Goal: Find specific page/section: Find specific page/section

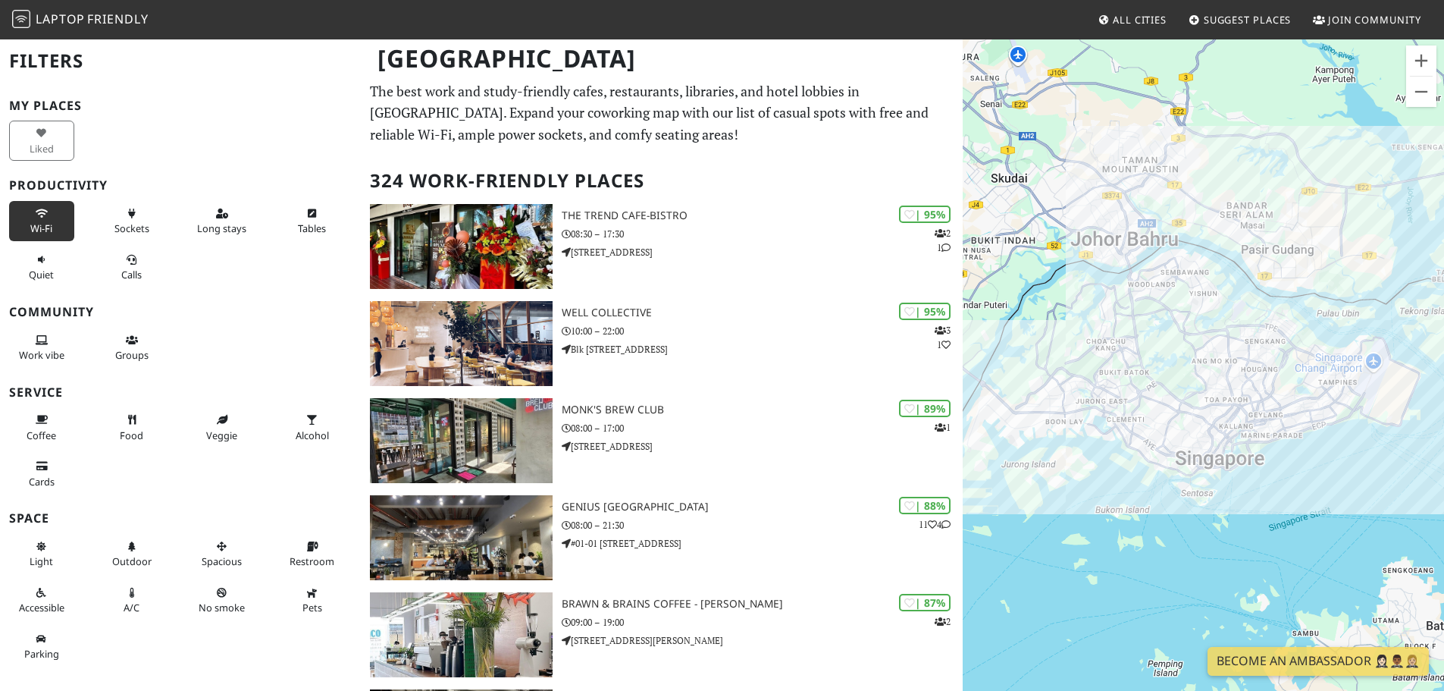
click at [28, 213] on button "Wi-Fi" at bounding box center [41, 221] width 65 height 40
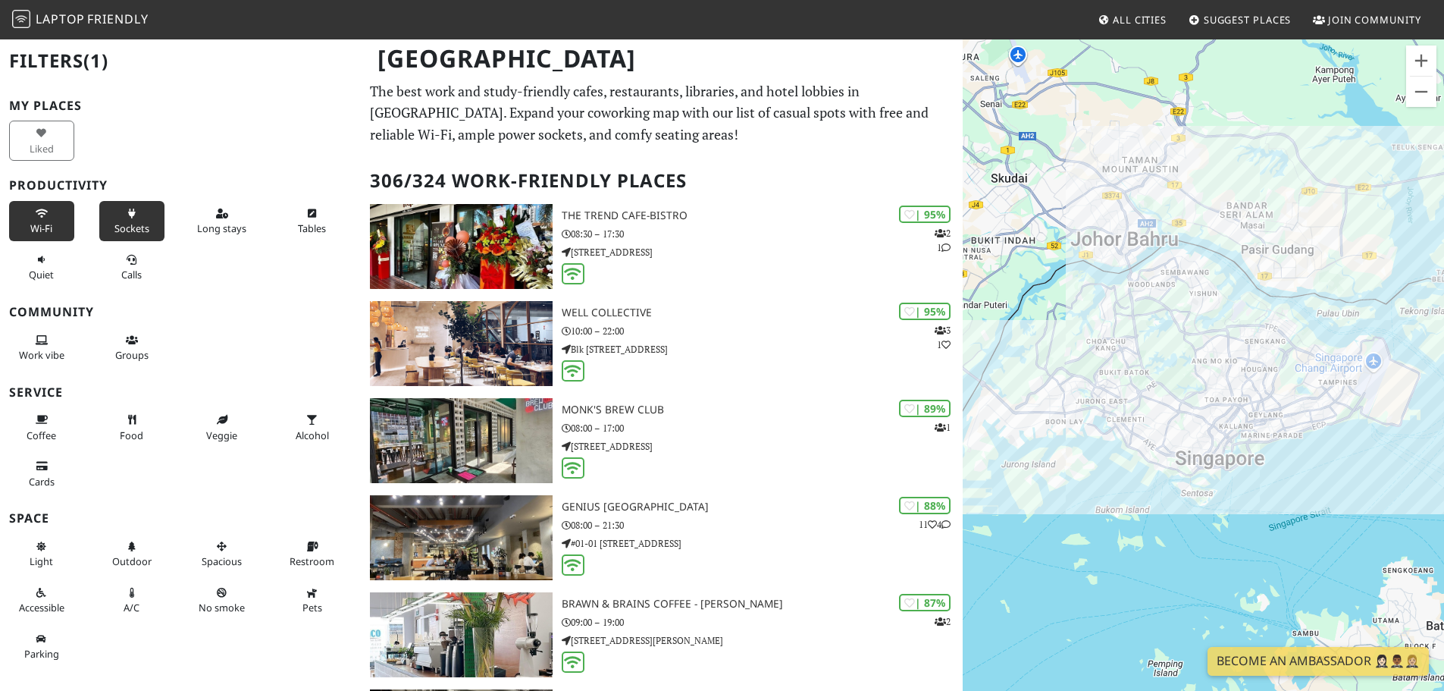
click at [138, 214] on button "Sockets" at bounding box center [131, 221] width 65 height 40
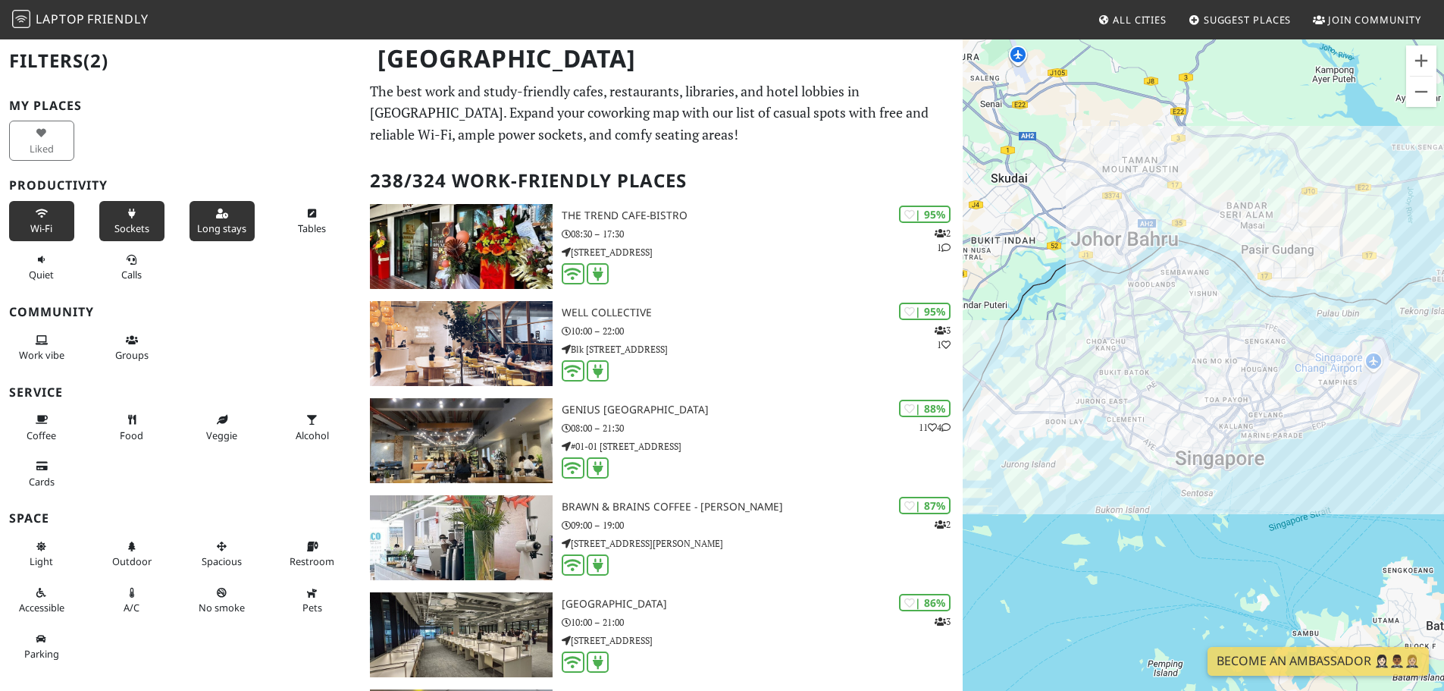
click at [221, 218] on button "Long stays" at bounding box center [222, 221] width 65 height 40
click at [303, 221] on span "Tables" at bounding box center [312, 228] width 28 height 14
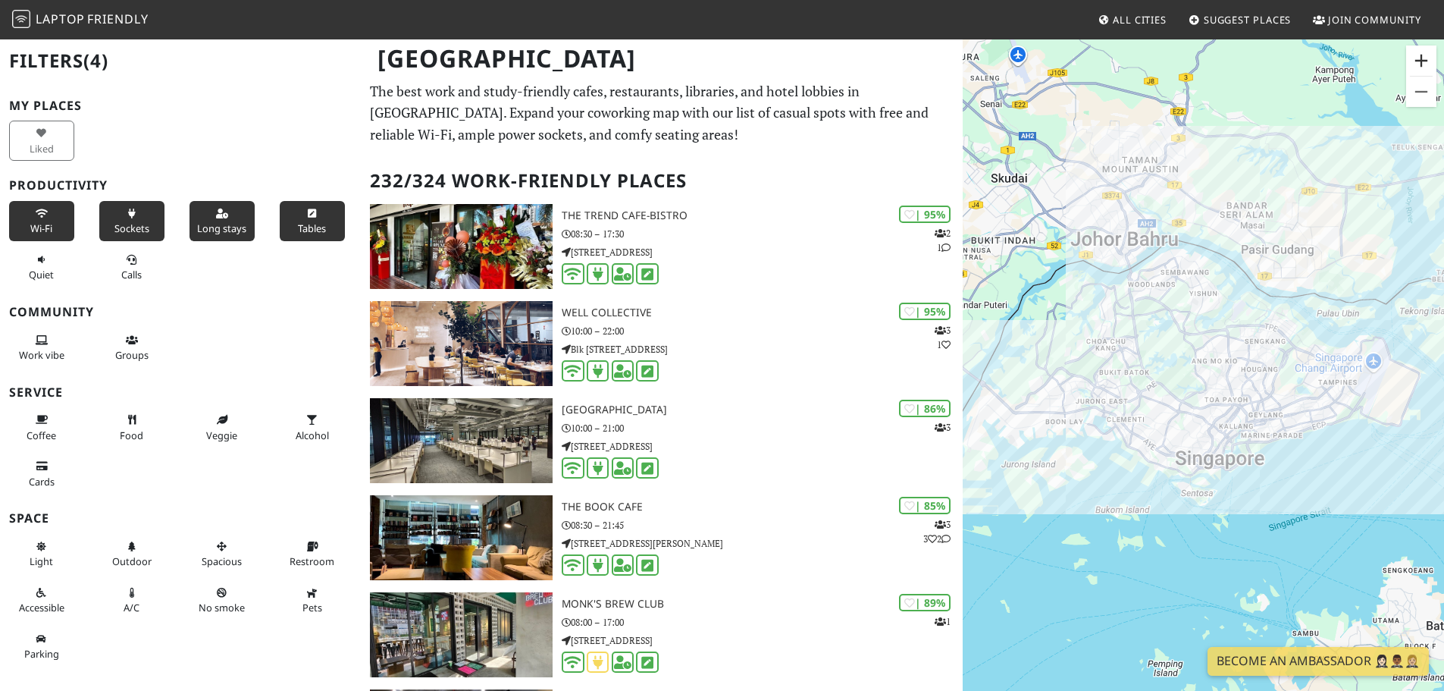
click at [1423, 58] on button "Zoom in" at bounding box center [1421, 60] width 30 height 30
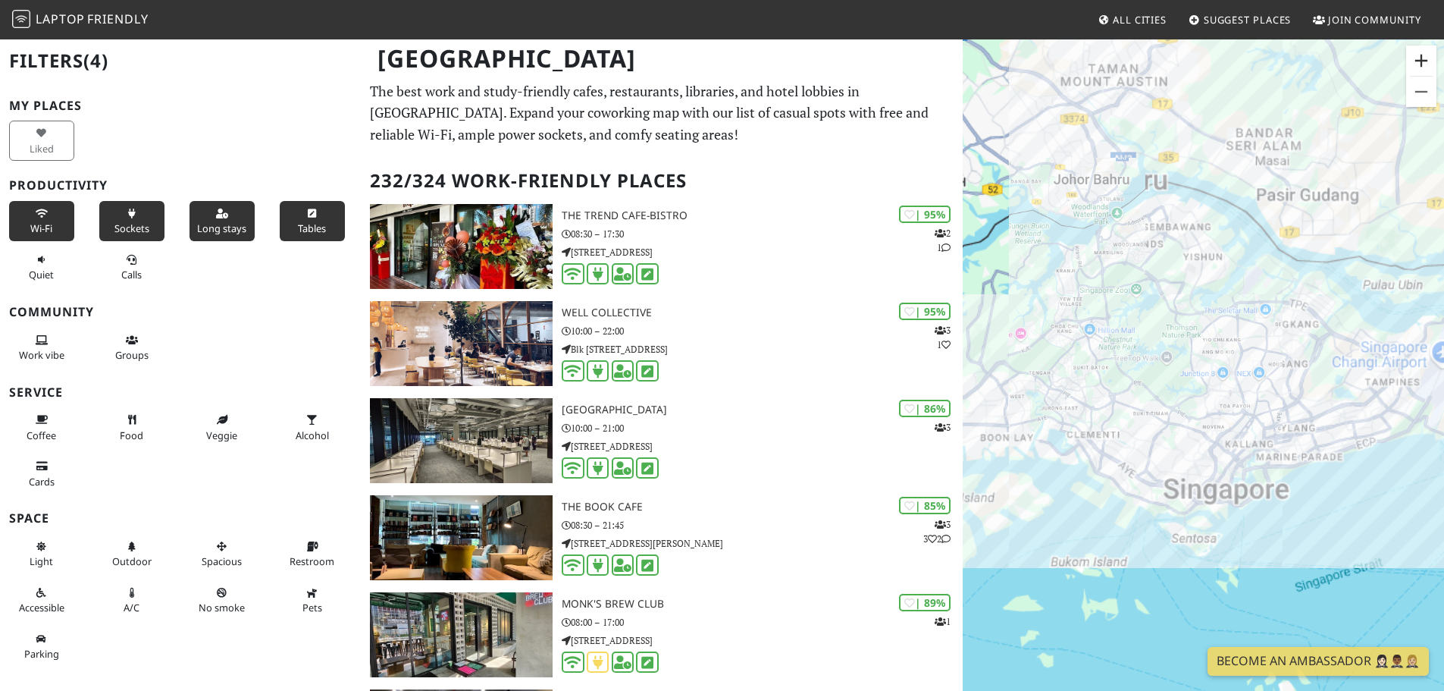
click at [1423, 58] on button "Zoom in" at bounding box center [1421, 60] width 30 height 30
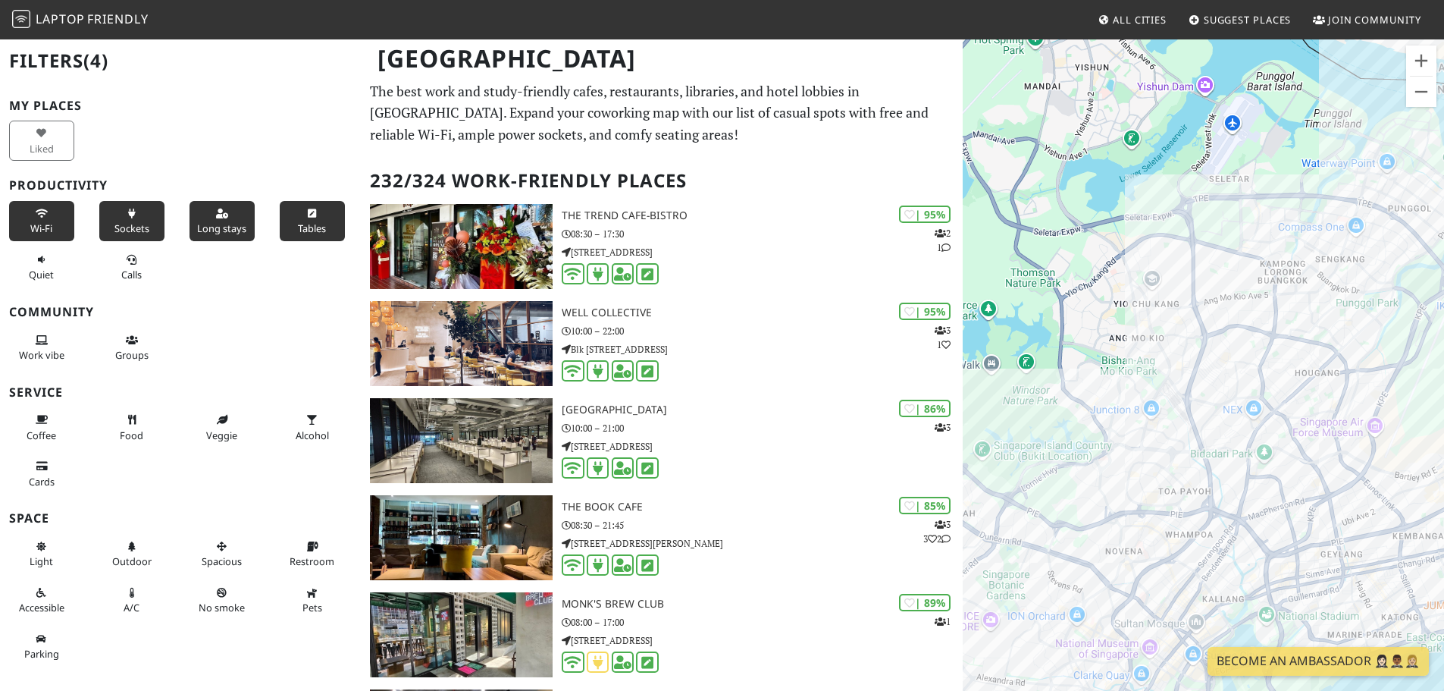
drag, startPoint x: 1302, startPoint y: 383, endPoint x: 1142, endPoint y: 435, distance: 167.6
click at [1142, 435] on div at bounding box center [1203, 383] width 481 height 691
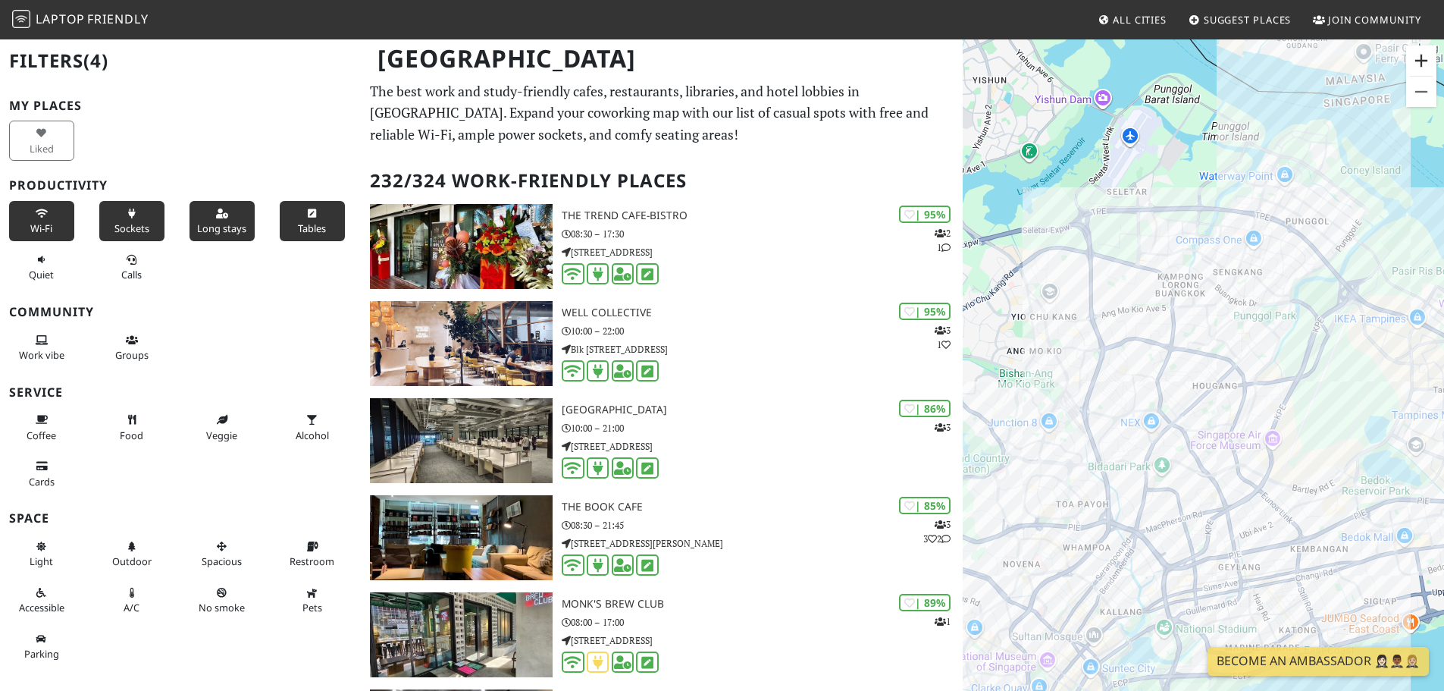
click at [1421, 57] on button "Zoom in" at bounding box center [1421, 60] width 30 height 30
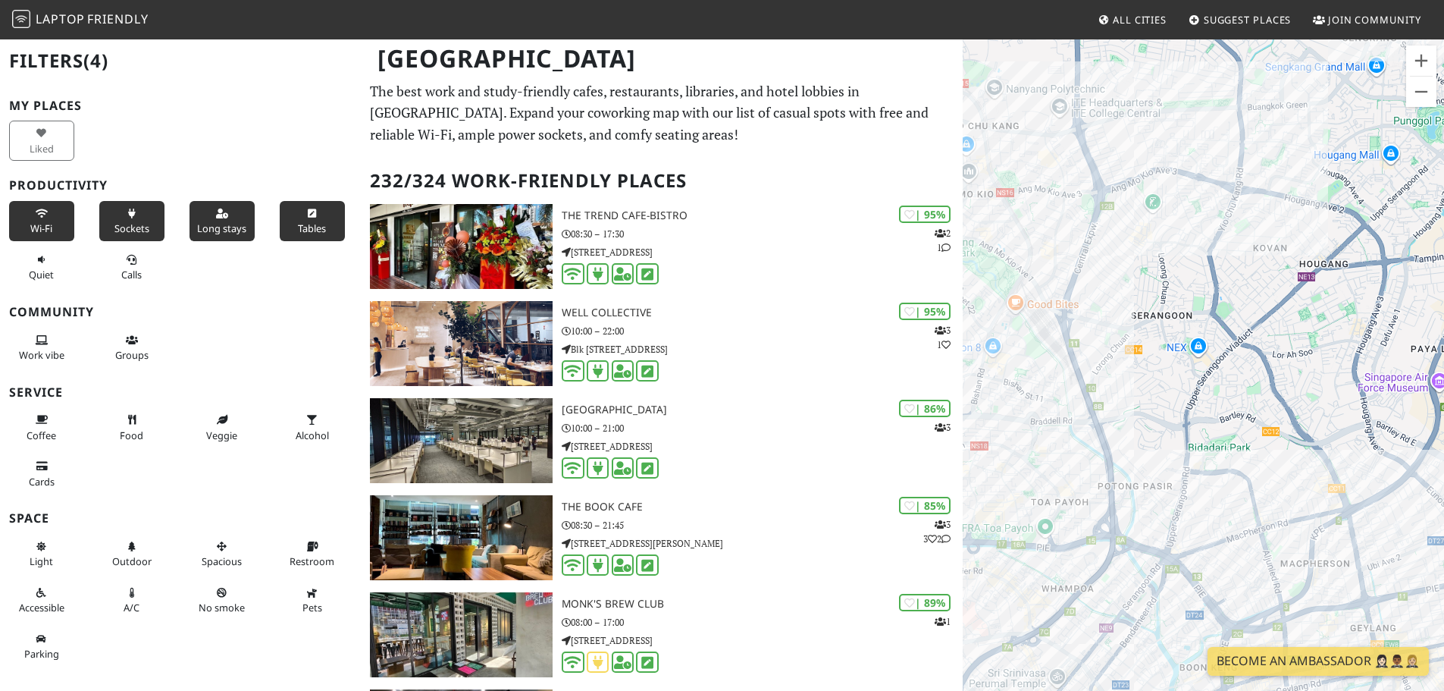
drag, startPoint x: 1180, startPoint y: 393, endPoint x: 1281, endPoint y: 263, distance: 165.3
click at [1281, 263] on div at bounding box center [1203, 383] width 481 height 691
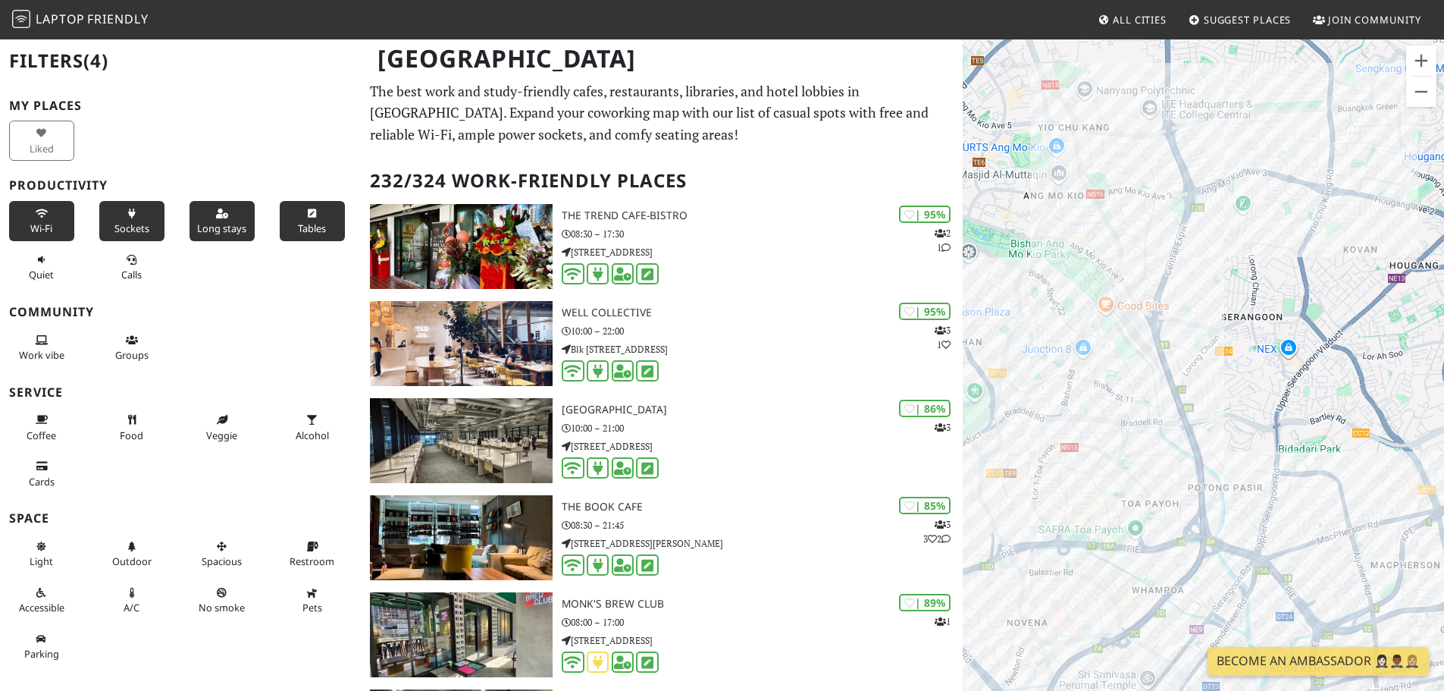
drag, startPoint x: 1248, startPoint y: 269, endPoint x: 1341, endPoint y: 277, distance: 93.6
click at [1341, 277] on div at bounding box center [1203, 383] width 481 height 691
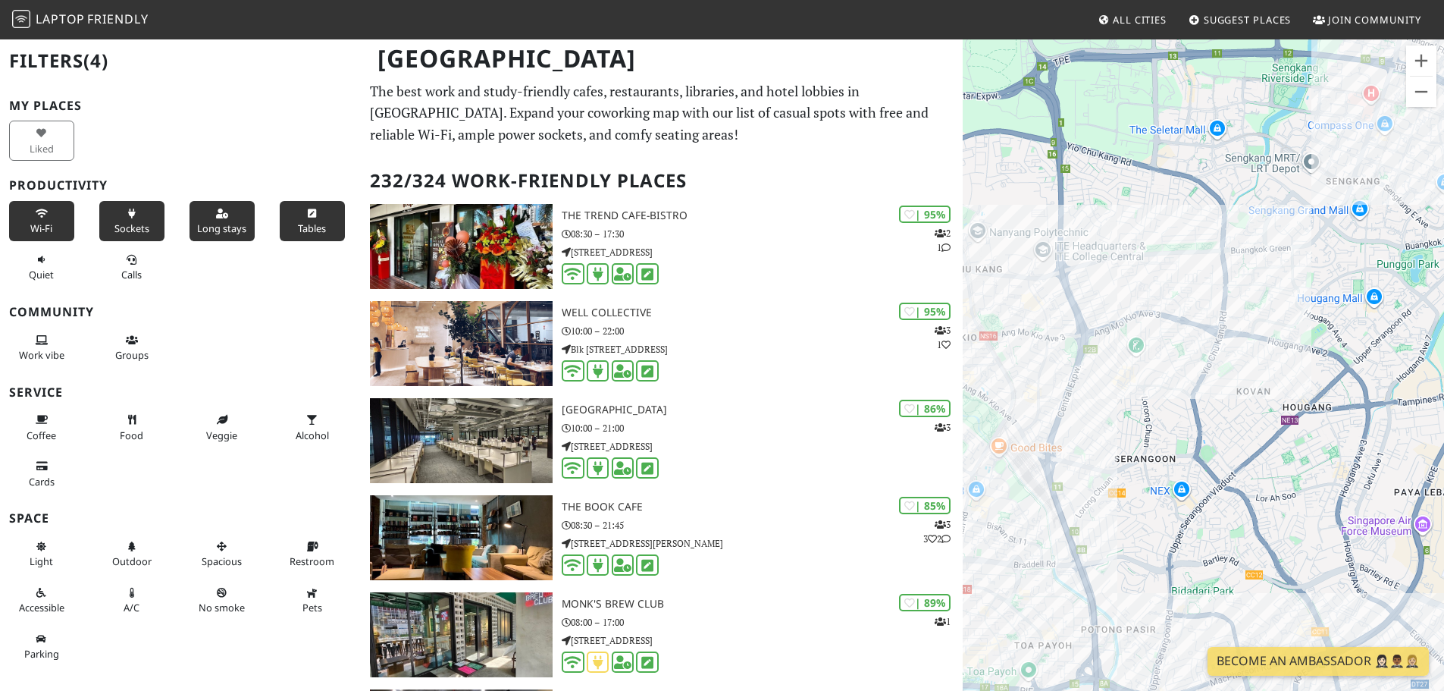
drag, startPoint x: 1324, startPoint y: 310, endPoint x: 1145, endPoint y: 459, distance: 233.1
click at [1145, 459] on div at bounding box center [1203, 383] width 481 height 691
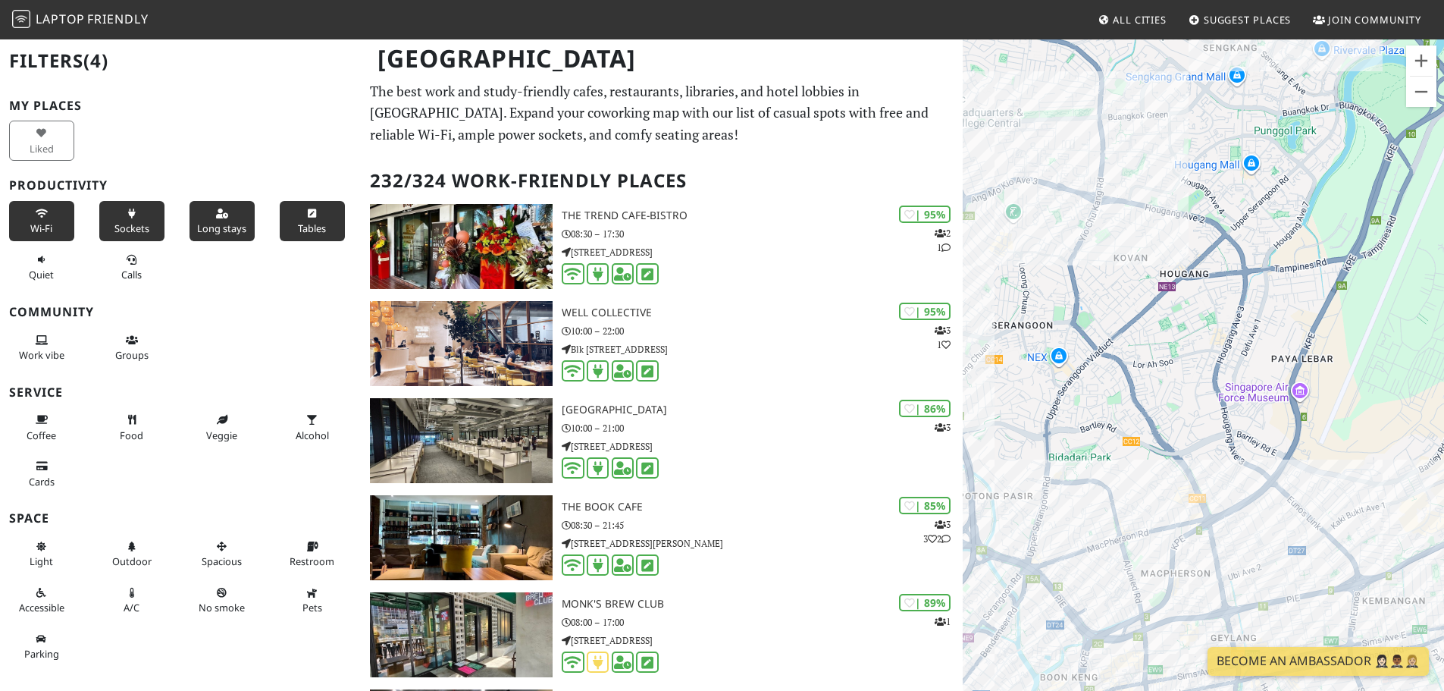
drag, startPoint x: 1282, startPoint y: 475, endPoint x: 1168, endPoint y: 334, distance: 180.6
click at [1168, 334] on div at bounding box center [1203, 383] width 481 height 691
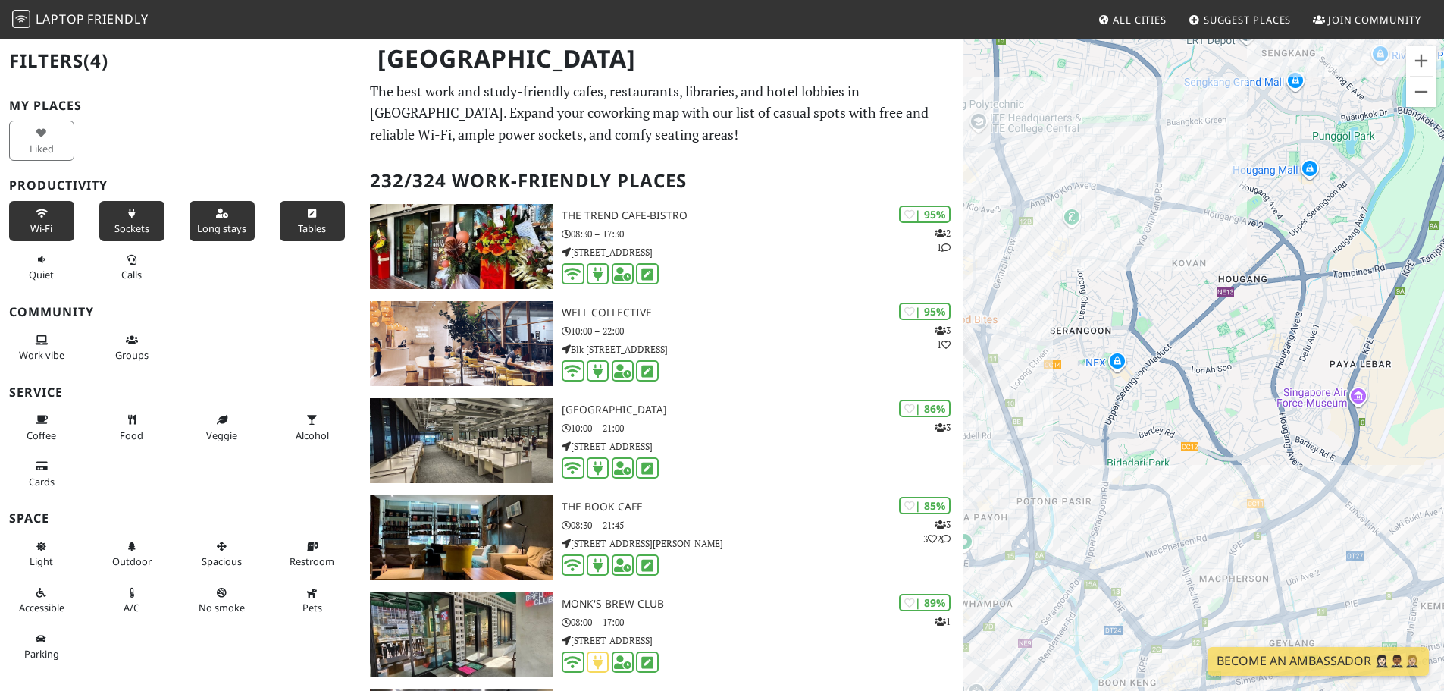
drag, startPoint x: 1086, startPoint y: 424, endPoint x: 1207, endPoint y: 434, distance: 121.0
click at [1207, 434] on div at bounding box center [1203, 383] width 481 height 691
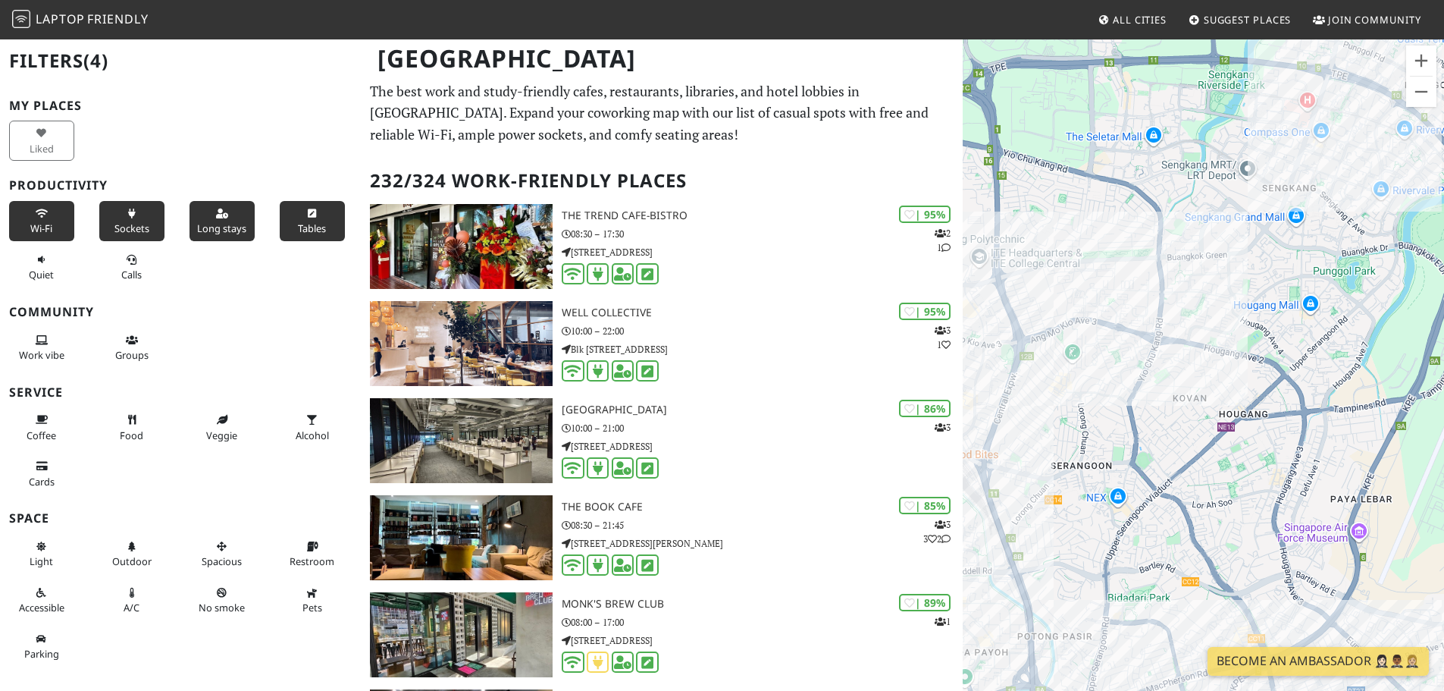
drag, startPoint x: 1265, startPoint y: 223, endPoint x: 1196, endPoint y: 387, distance: 178.4
click at [1196, 386] on div at bounding box center [1203, 383] width 481 height 691
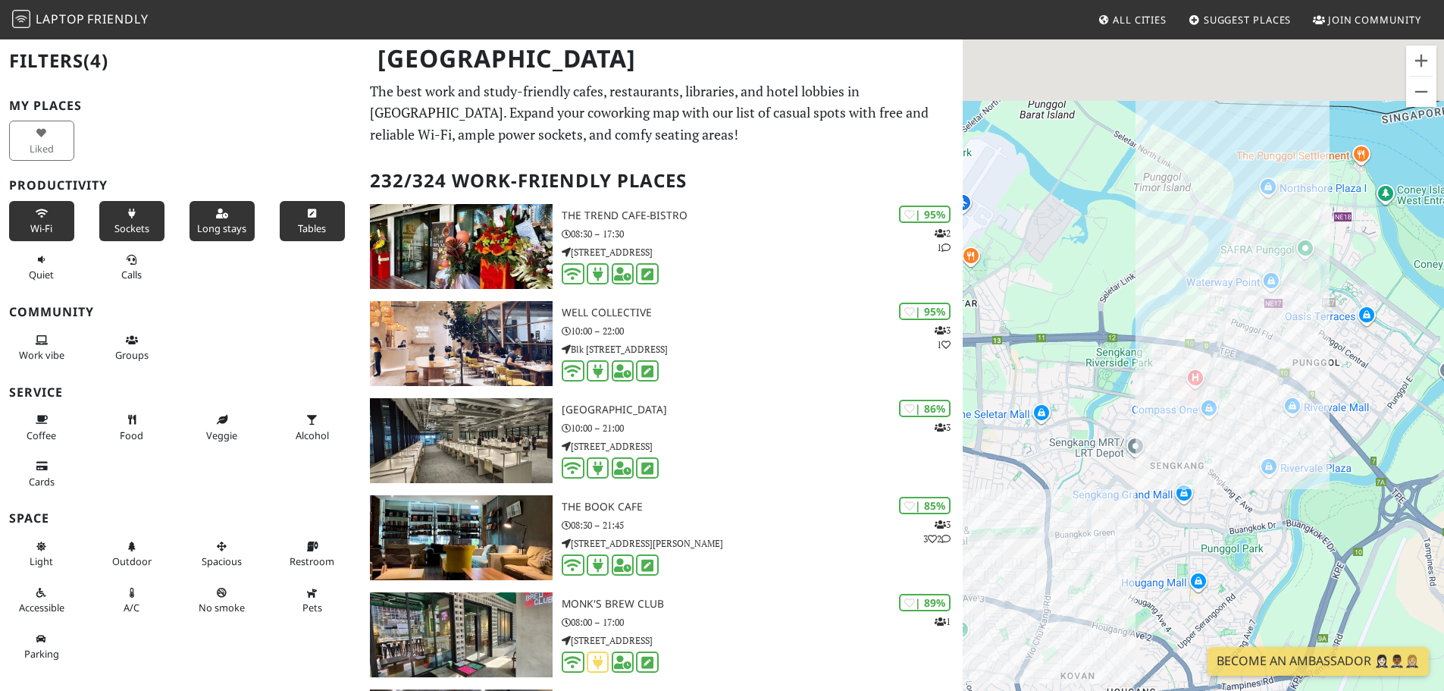
drag, startPoint x: 1249, startPoint y: 199, endPoint x: 1153, endPoint y: 434, distance: 253.3
click at [1153, 434] on div at bounding box center [1203, 383] width 481 height 691
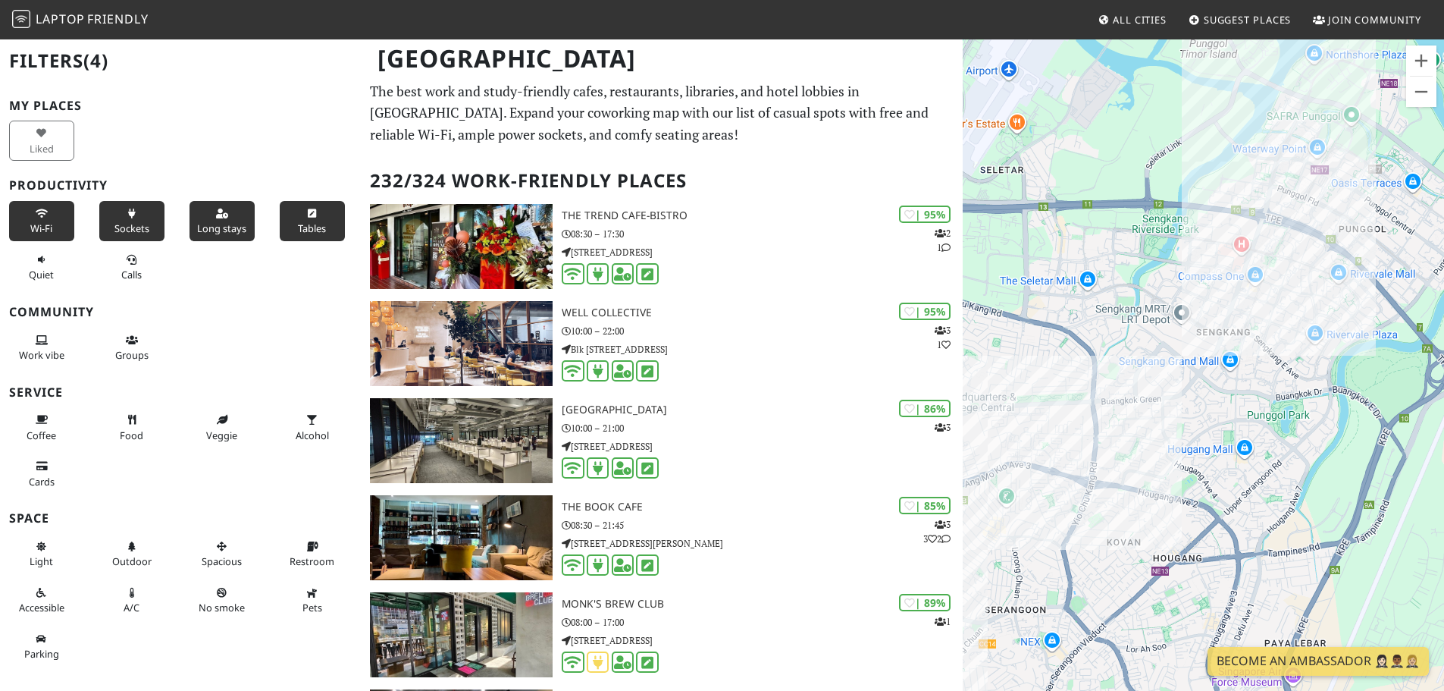
drag, startPoint x: 1037, startPoint y: 426, endPoint x: 1098, endPoint y: 216, distance: 218.6
click at [1098, 216] on div at bounding box center [1203, 383] width 481 height 691
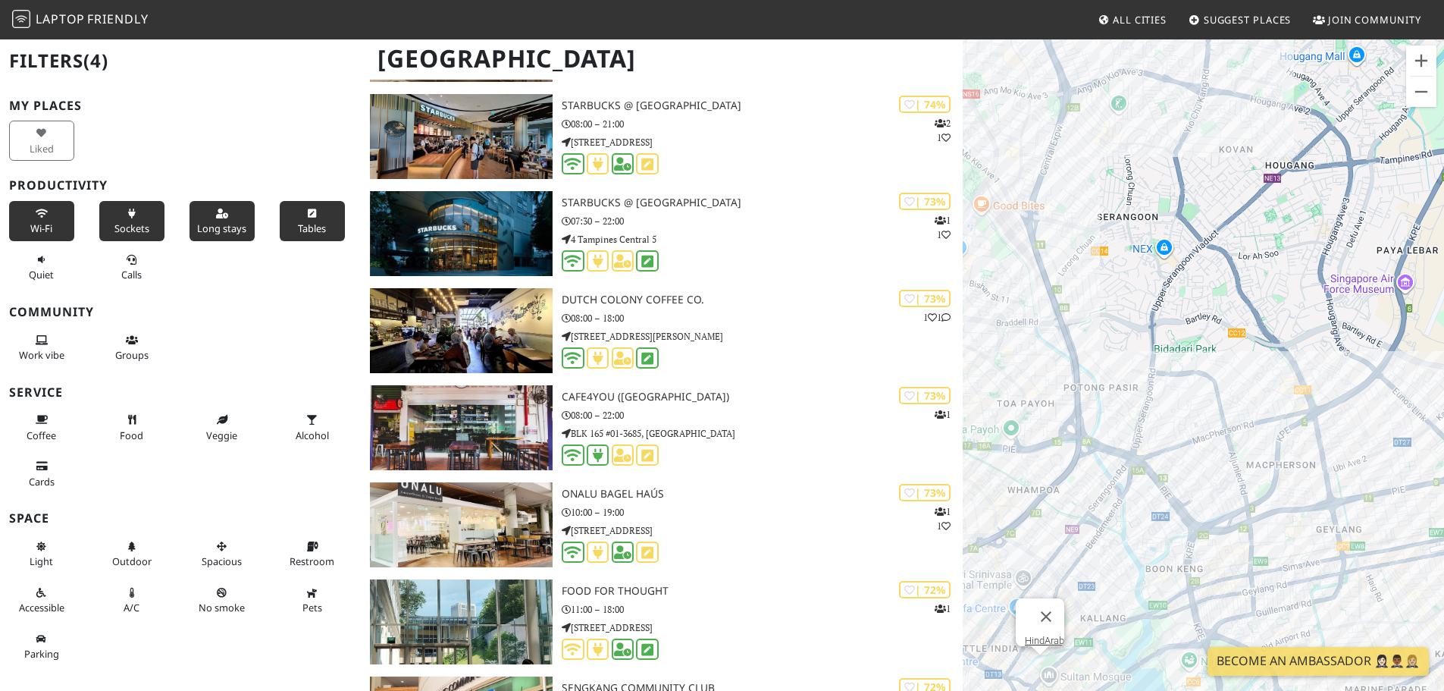
scroll to position [3942, 0]
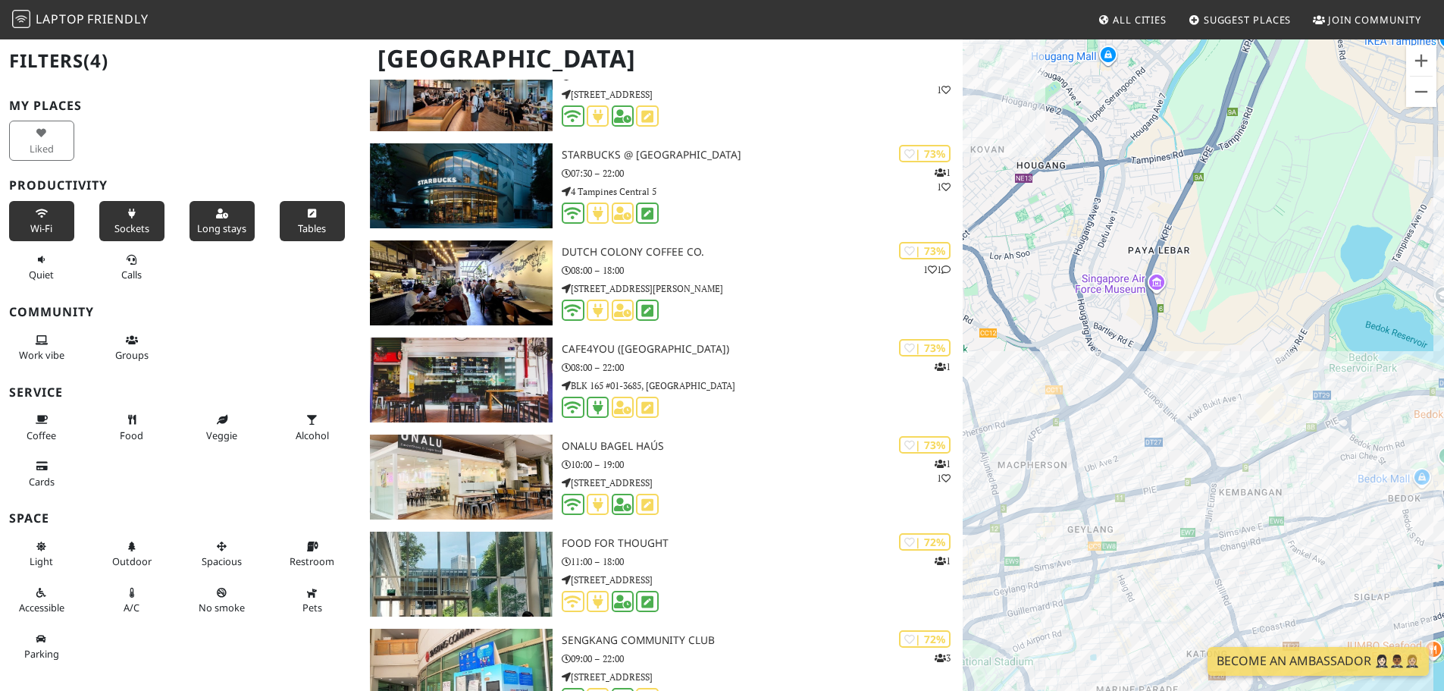
click at [204, 228] on span "Long stays" at bounding box center [221, 228] width 49 height 14
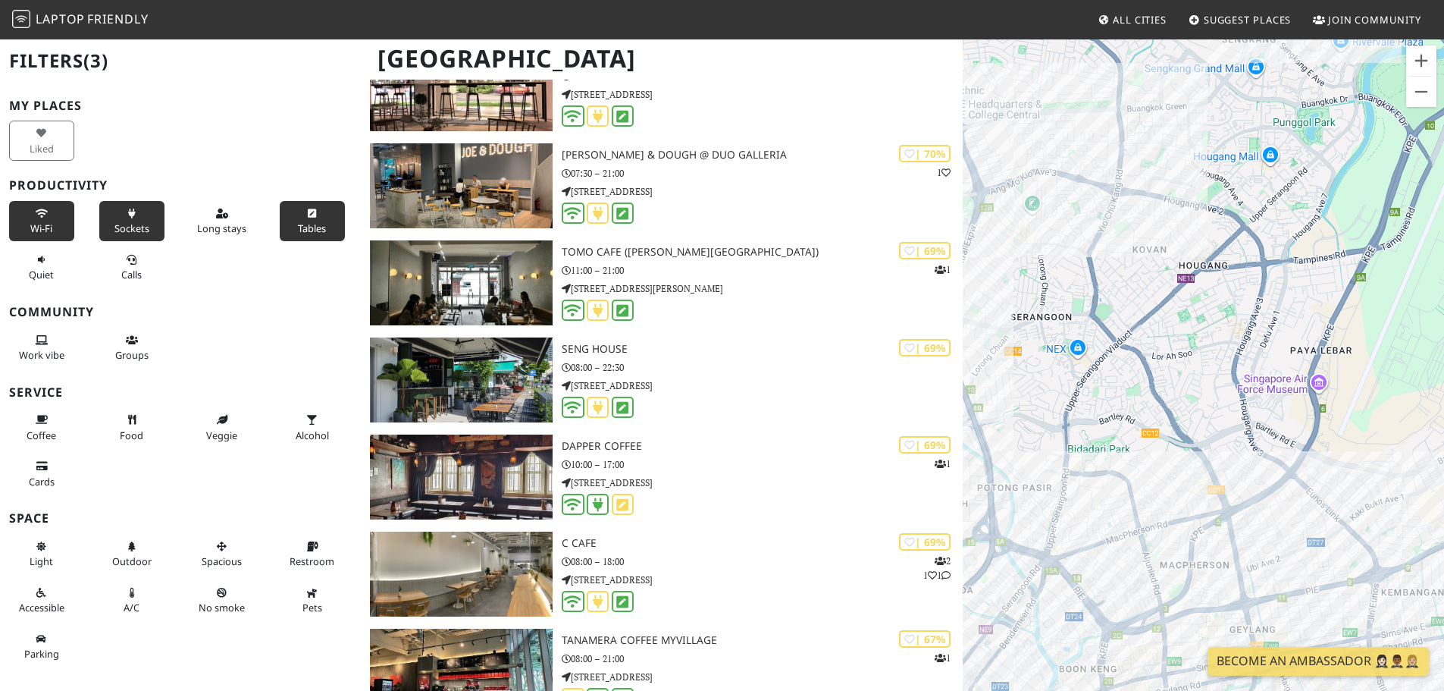
drag, startPoint x: 1243, startPoint y: 341, endPoint x: 1117, endPoint y: 471, distance: 180.7
click at [1117, 471] on div at bounding box center [1203, 383] width 481 height 691
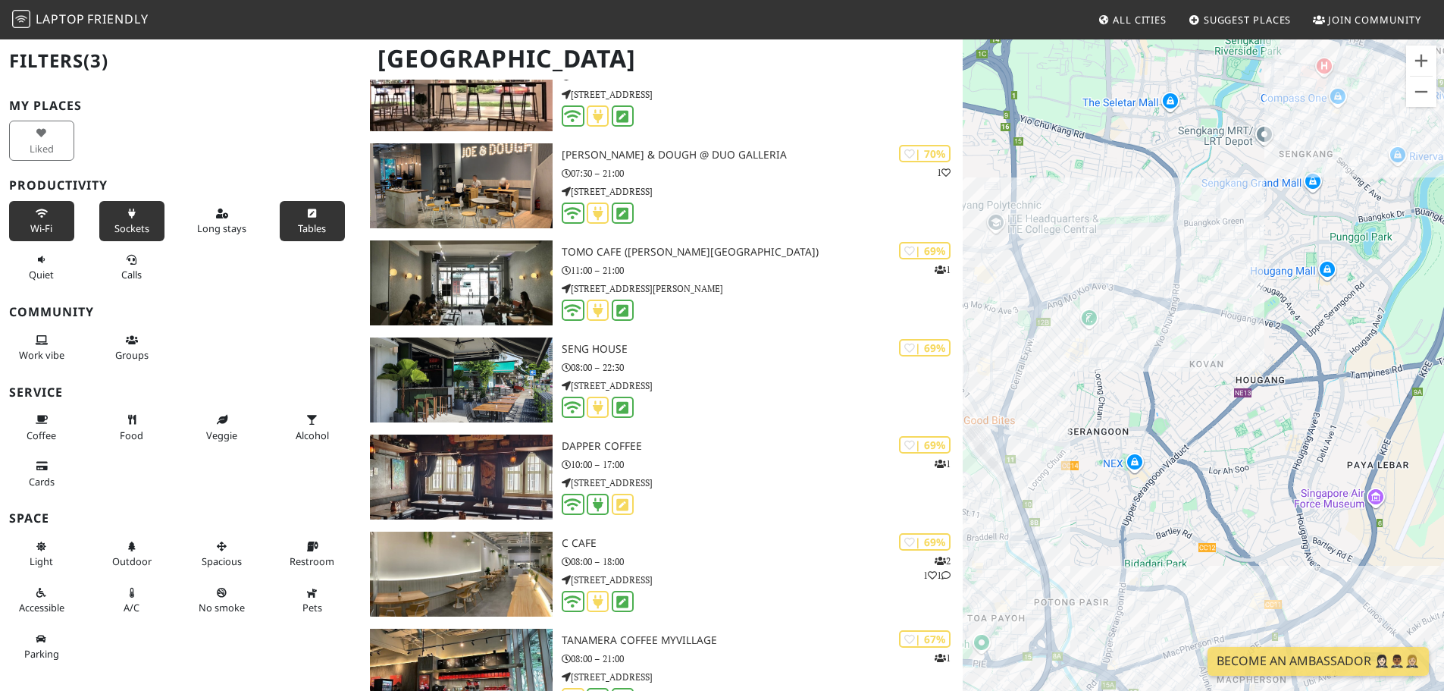
drag, startPoint x: 1184, startPoint y: 372, endPoint x: 1243, endPoint y: 490, distance: 132.2
click at [1243, 490] on div at bounding box center [1203, 383] width 481 height 691
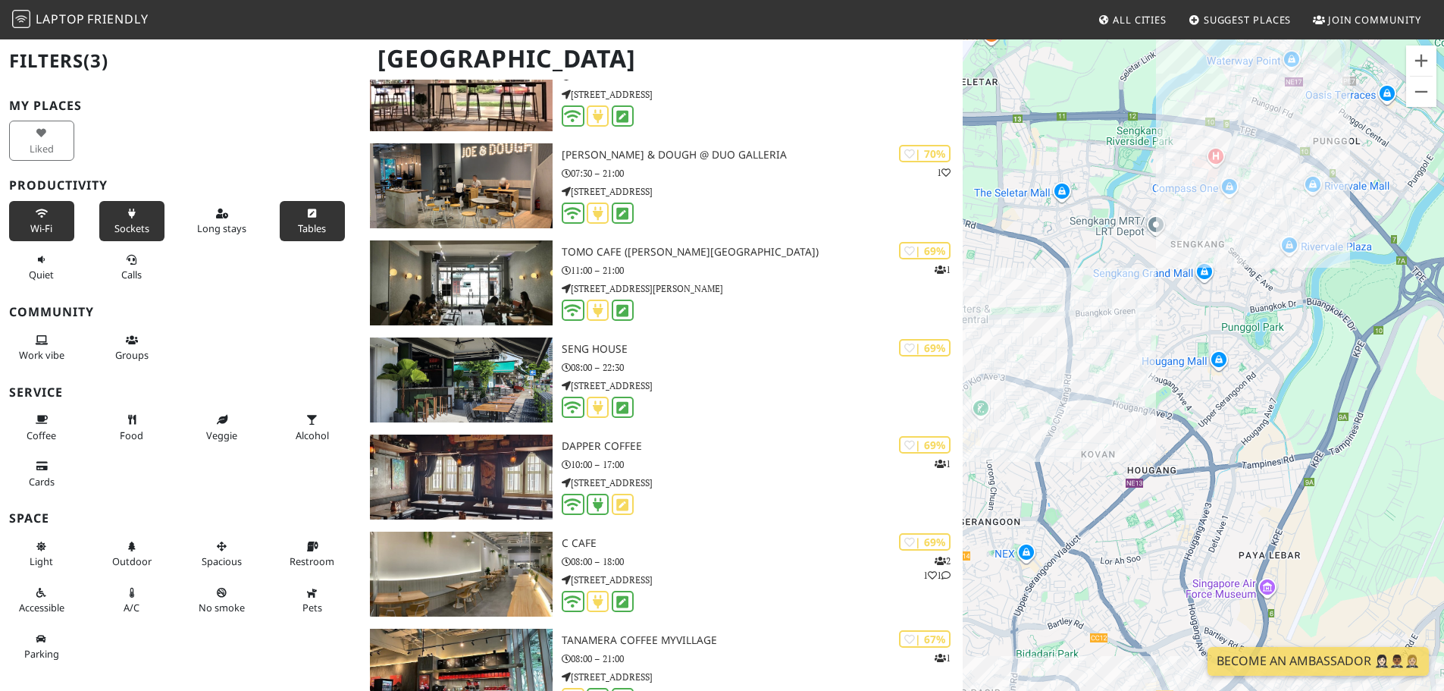
drag, startPoint x: 1325, startPoint y: 331, endPoint x: 1180, endPoint y: 287, distance: 151.5
click at [1180, 287] on div at bounding box center [1203, 383] width 481 height 691
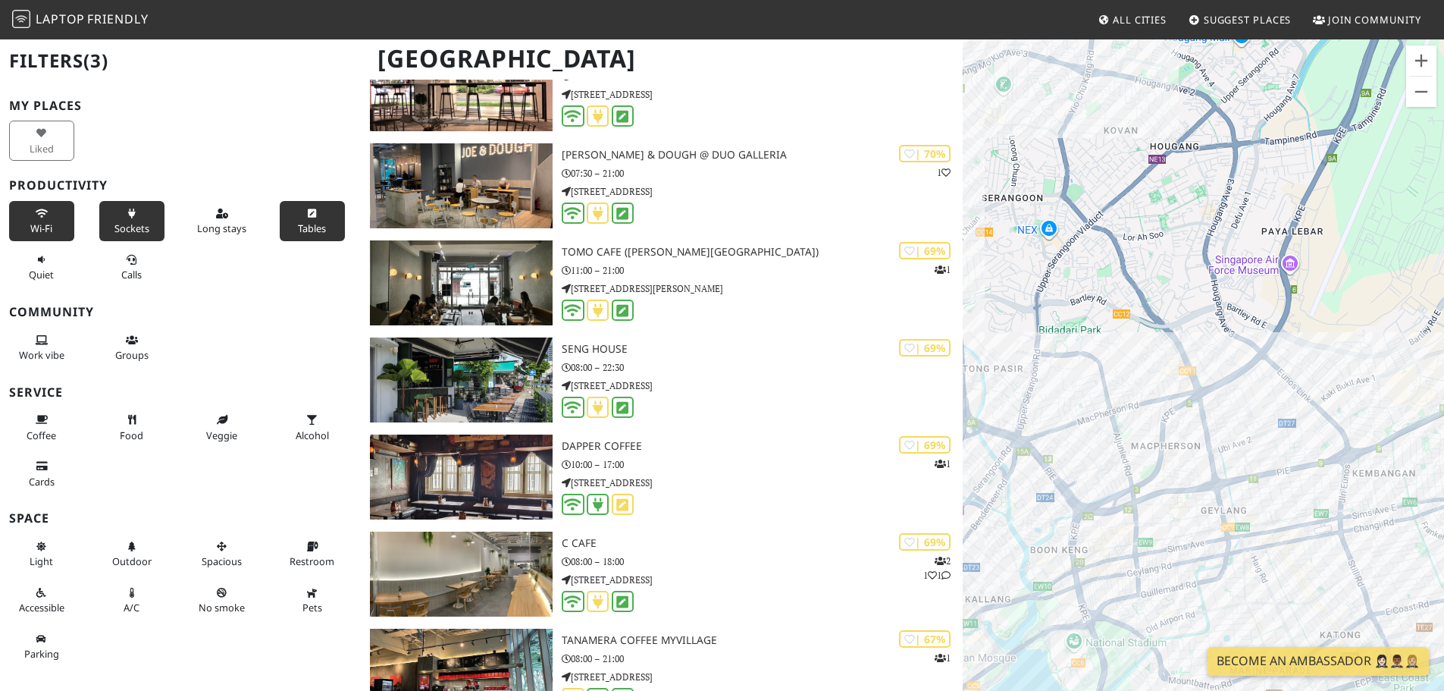
drag, startPoint x: 1123, startPoint y: 455, endPoint x: 1149, endPoint y: 281, distance: 175.4
click at [1149, 281] on div at bounding box center [1203, 383] width 481 height 691
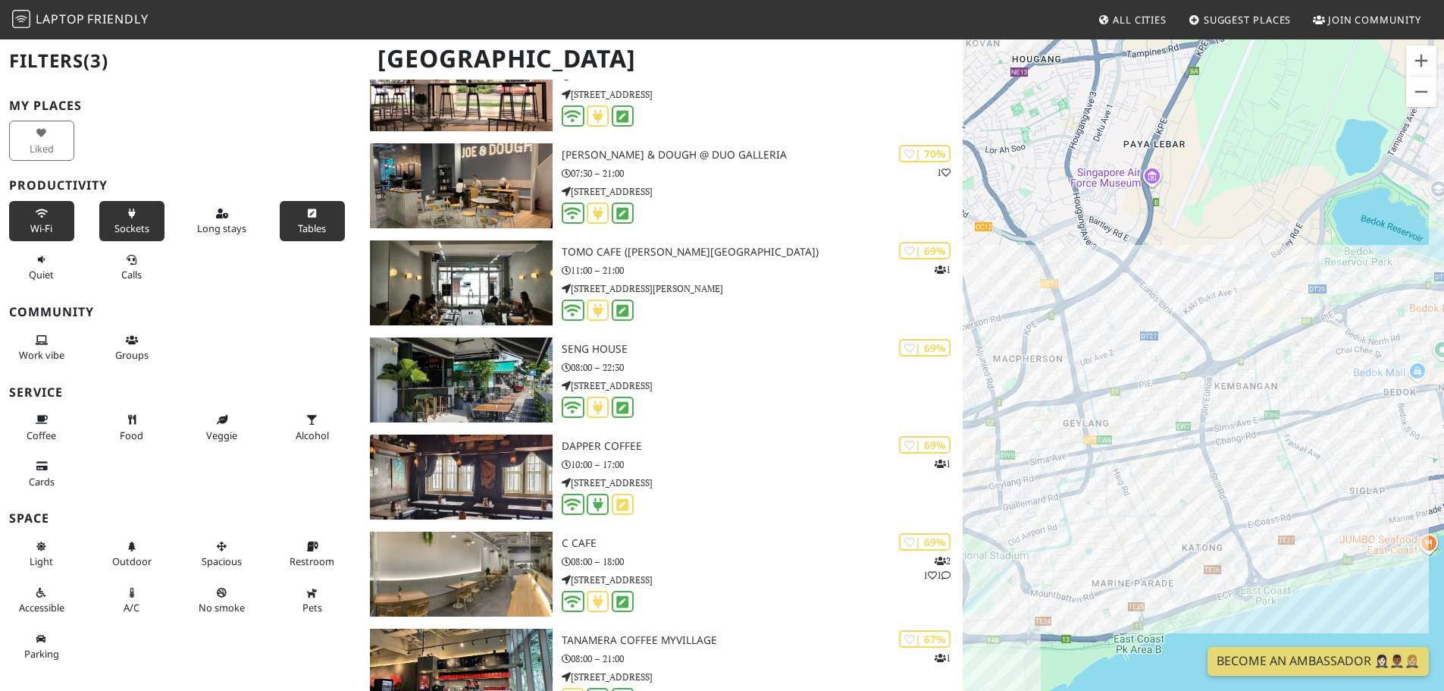
drag, startPoint x: 1286, startPoint y: 423, endPoint x: 1143, endPoint y: 333, distance: 168.7
click at [1143, 333] on div at bounding box center [1203, 383] width 481 height 691
click at [218, 217] on icon at bounding box center [222, 214] width 12 height 10
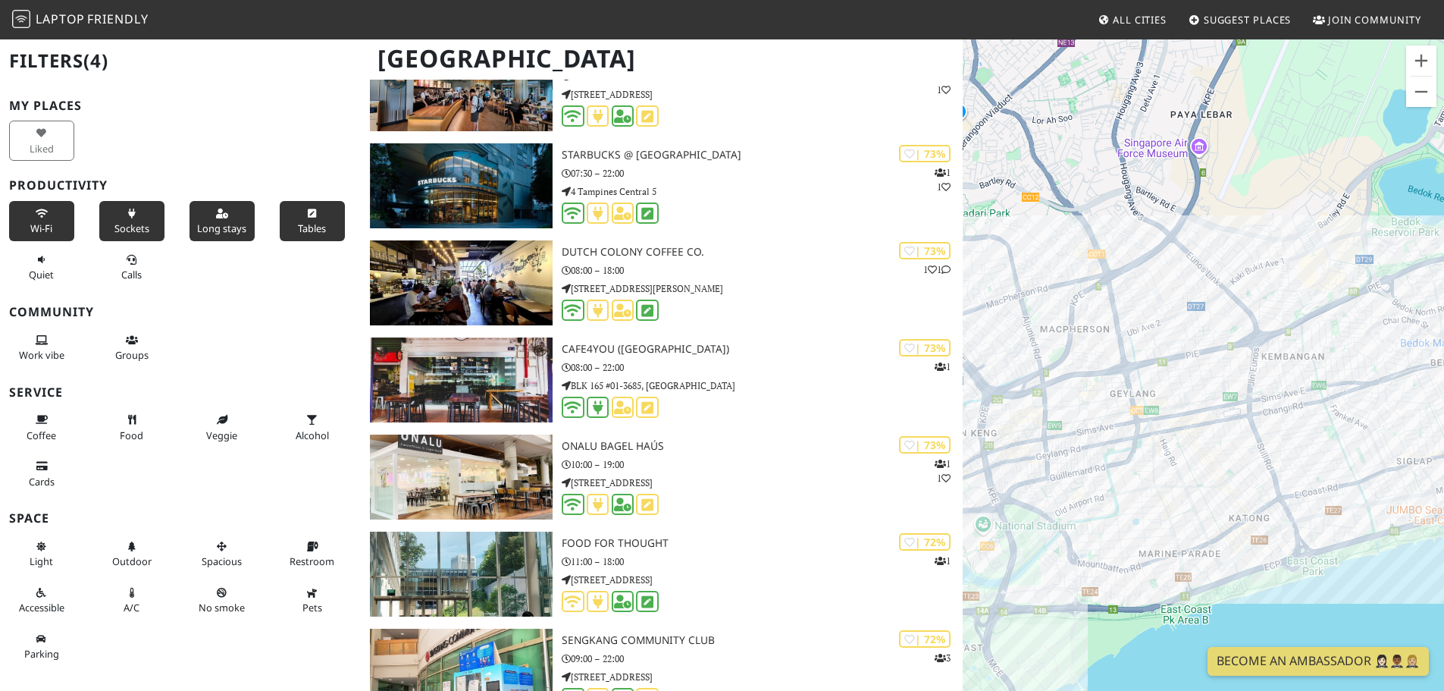
drag, startPoint x: 1222, startPoint y: 485, endPoint x: 1316, endPoint y: 475, distance: 94.6
click at [1270, 454] on div at bounding box center [1203, 383] width 481 height 691
click at [1416, 61] on button "Zoom in" at bounding box center [1421, 60] width 30 height 30
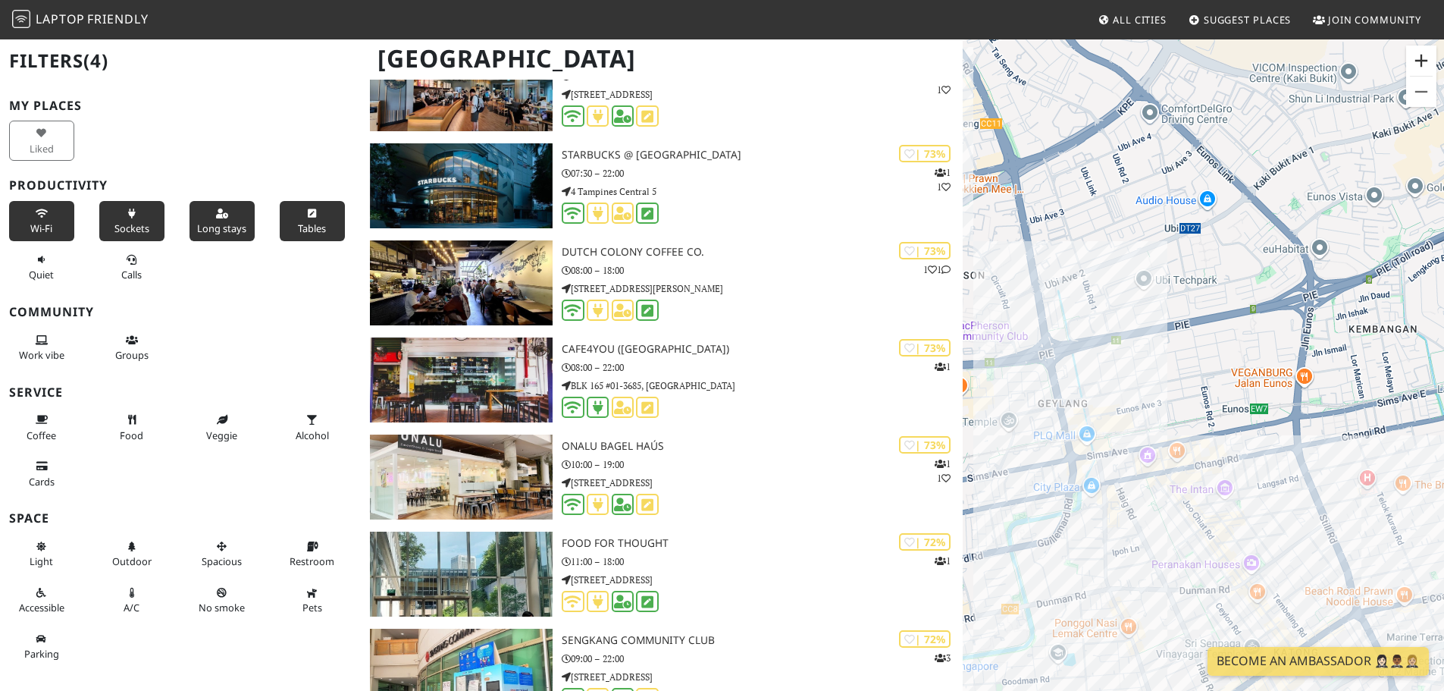
click at [1416, 61] on button "Zoom in" at bounding box center [1421, 60] width 30 height 30
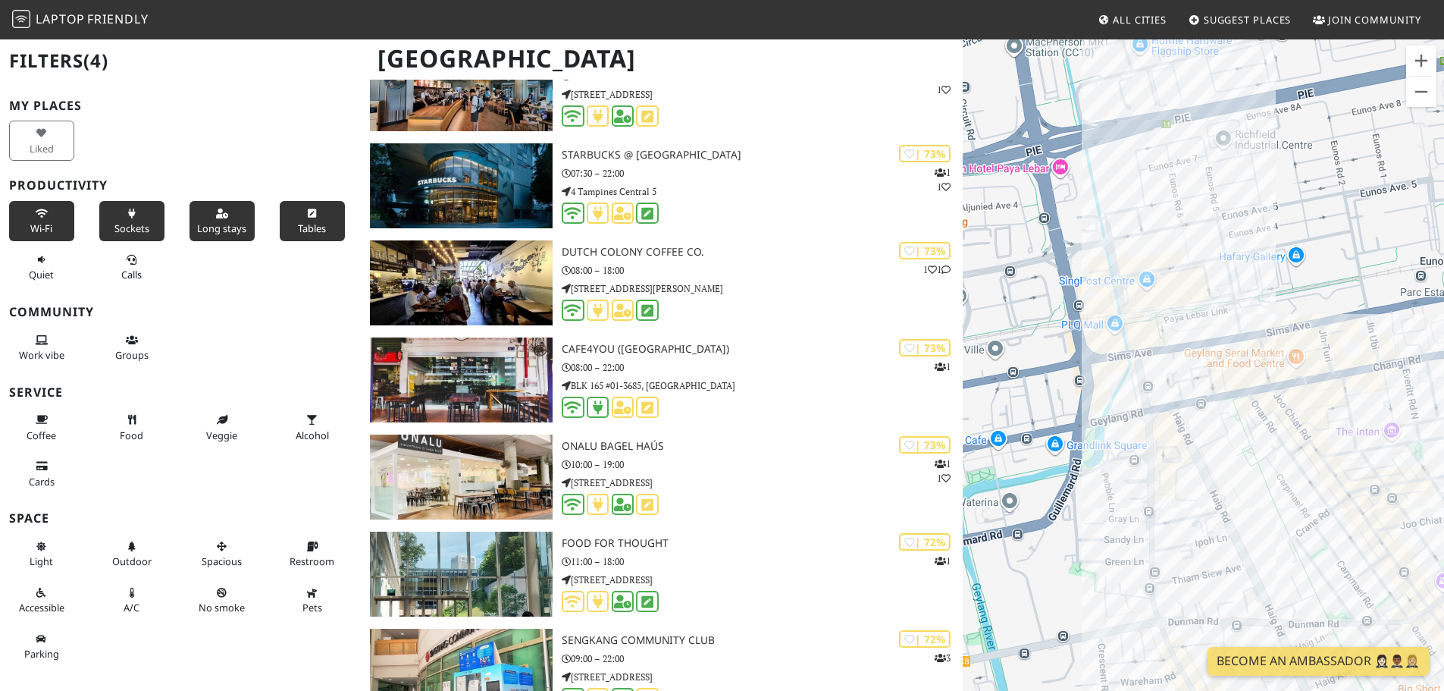
drag, startPoint x: 1095, startPoint y: 384, endPoint x: 1240, endPoint y: 205, distance: 230.1
click at [1240, 206] on div at bounding box center [1203, 383] width 481 height 691
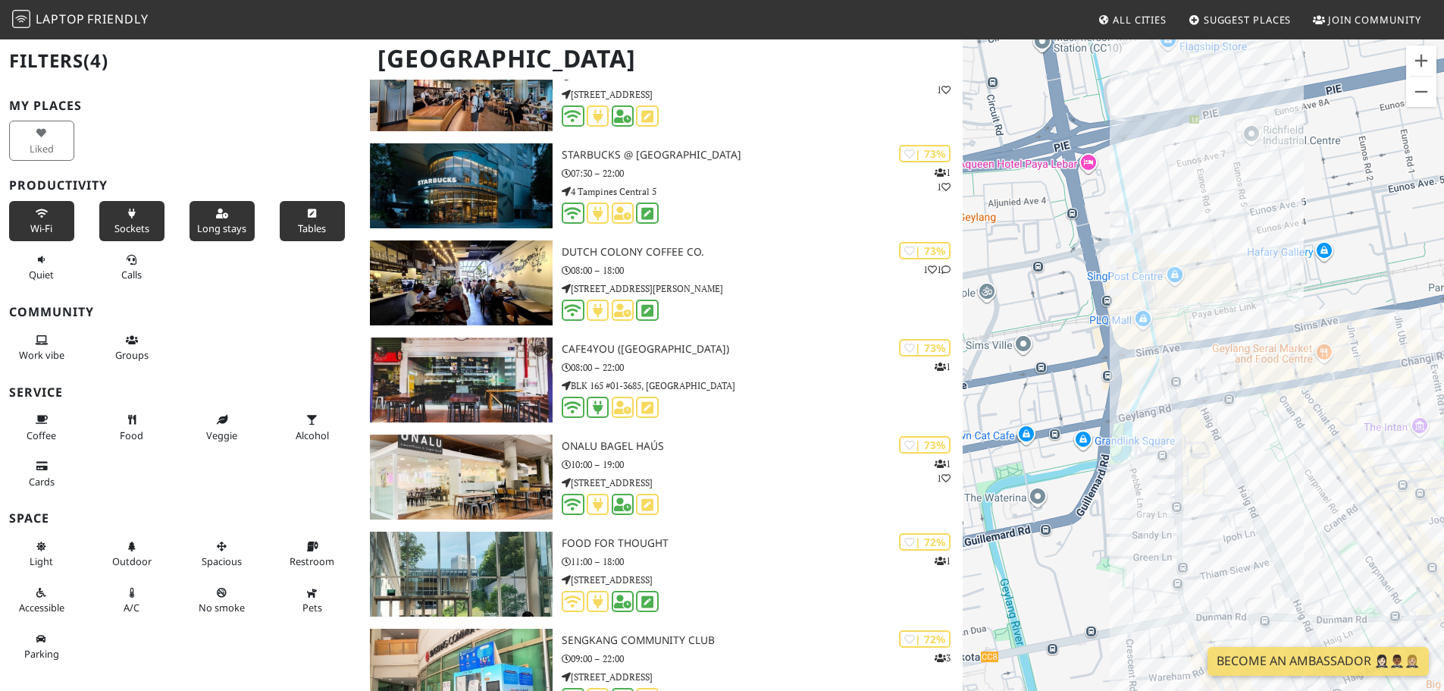
drag, startPoint x: 1258, startPoint y: 324, endPoint x: 1286, endPoint y: 325, distance: 27.3
click at [1286, 325] on div at bounding box center [1203, 383] width 481 height 691
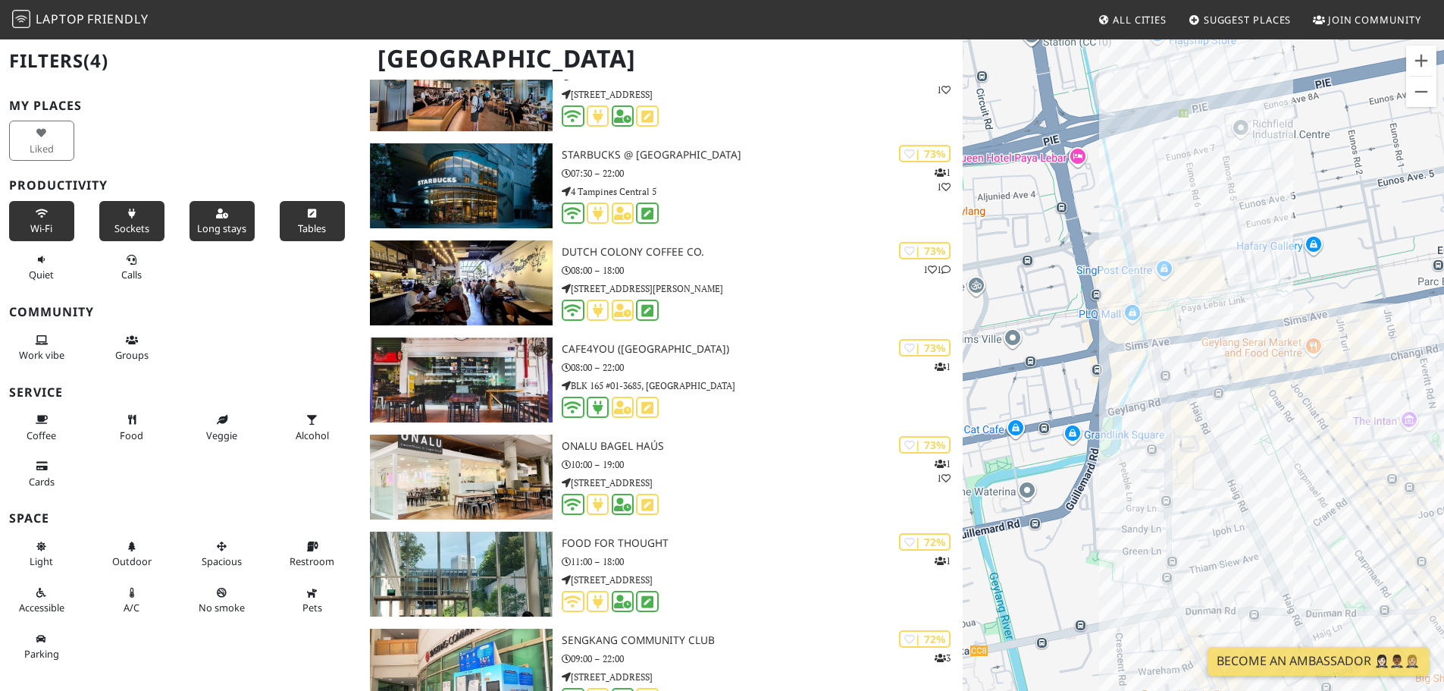
drag, startPoint x: 1298, startPoint y: 309, endPoint x: 1284, endPoint y: 301, distance: 16.0
click at [1284, 301] on div at bounding box center [1203, 383] width 481 height 691
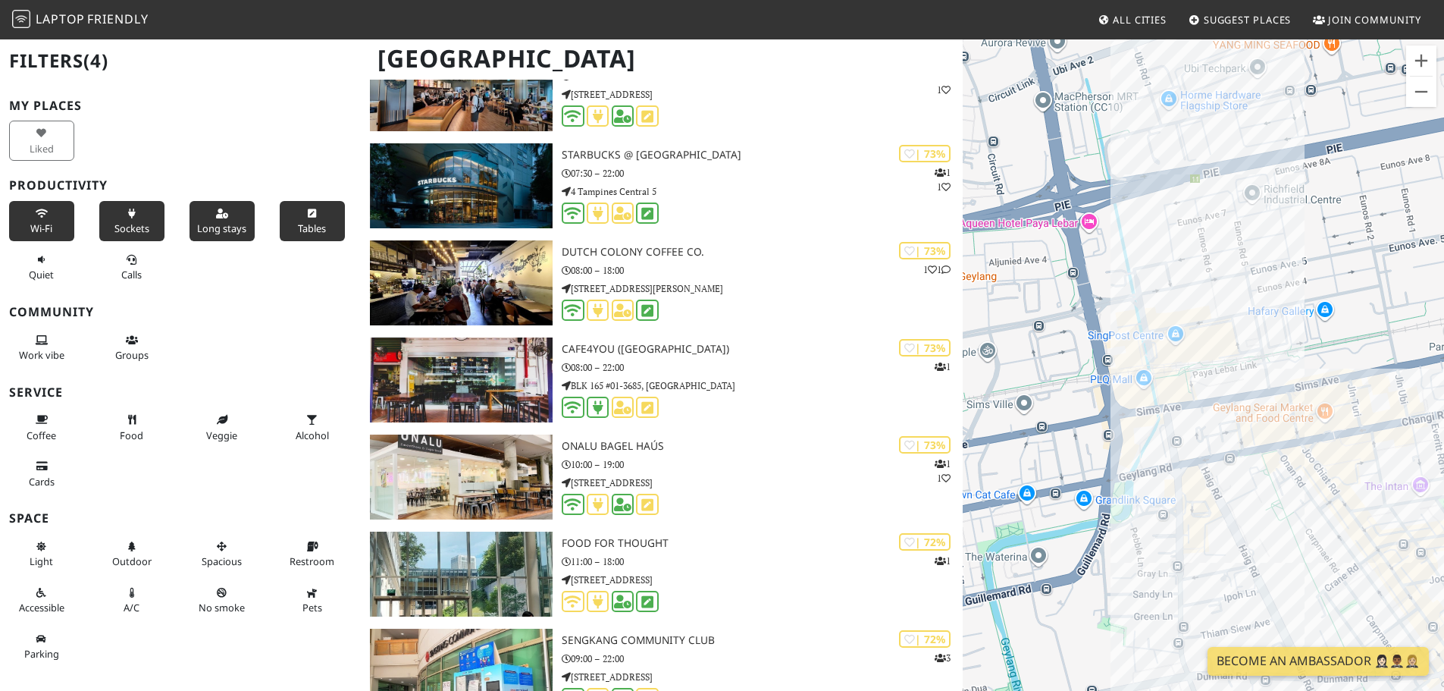
drag, startPoint x: 1268, startPoint y: 296, endPoint x: 1282, endPoint y: 372, distance: 77.0
click at [1282, 371] on div at bounding box center [1203, 383] width 481 height 691
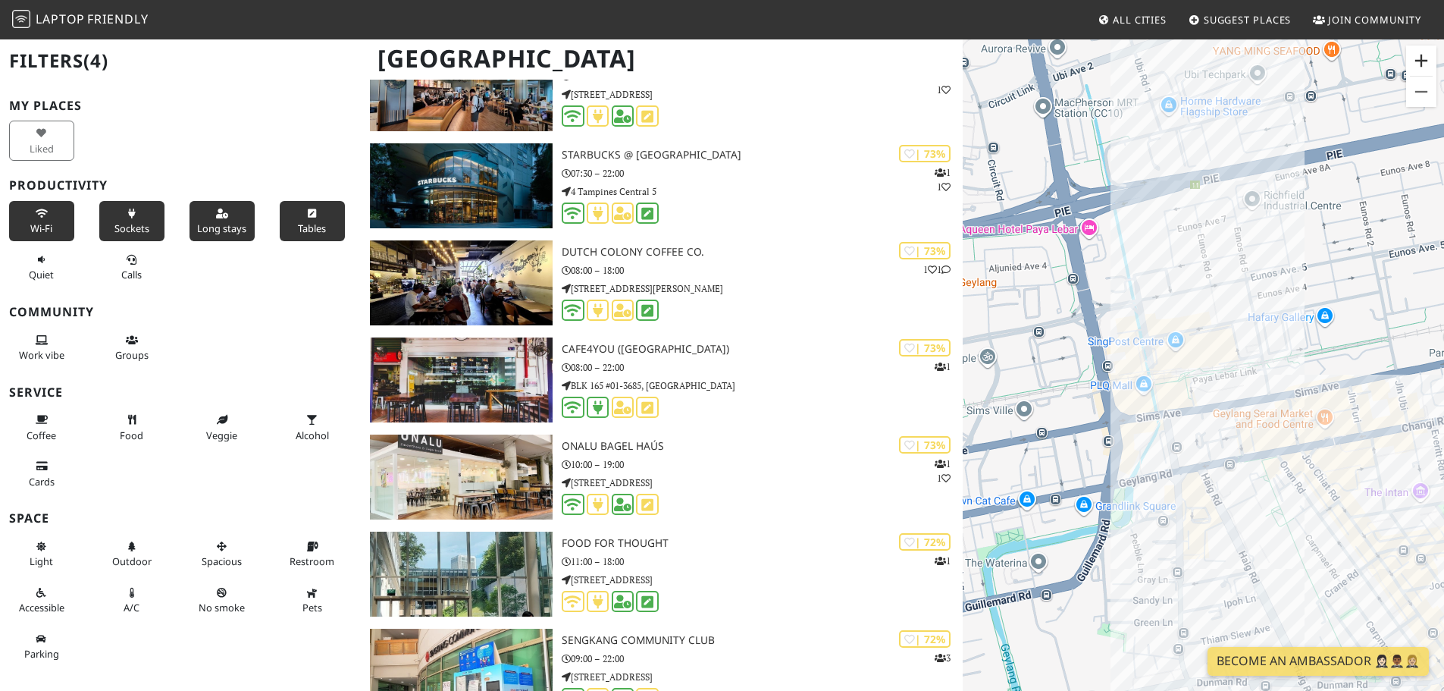
click at [1426, 67] on button "Zoom in" at bounding box center [1421, 60] width 30 height 30
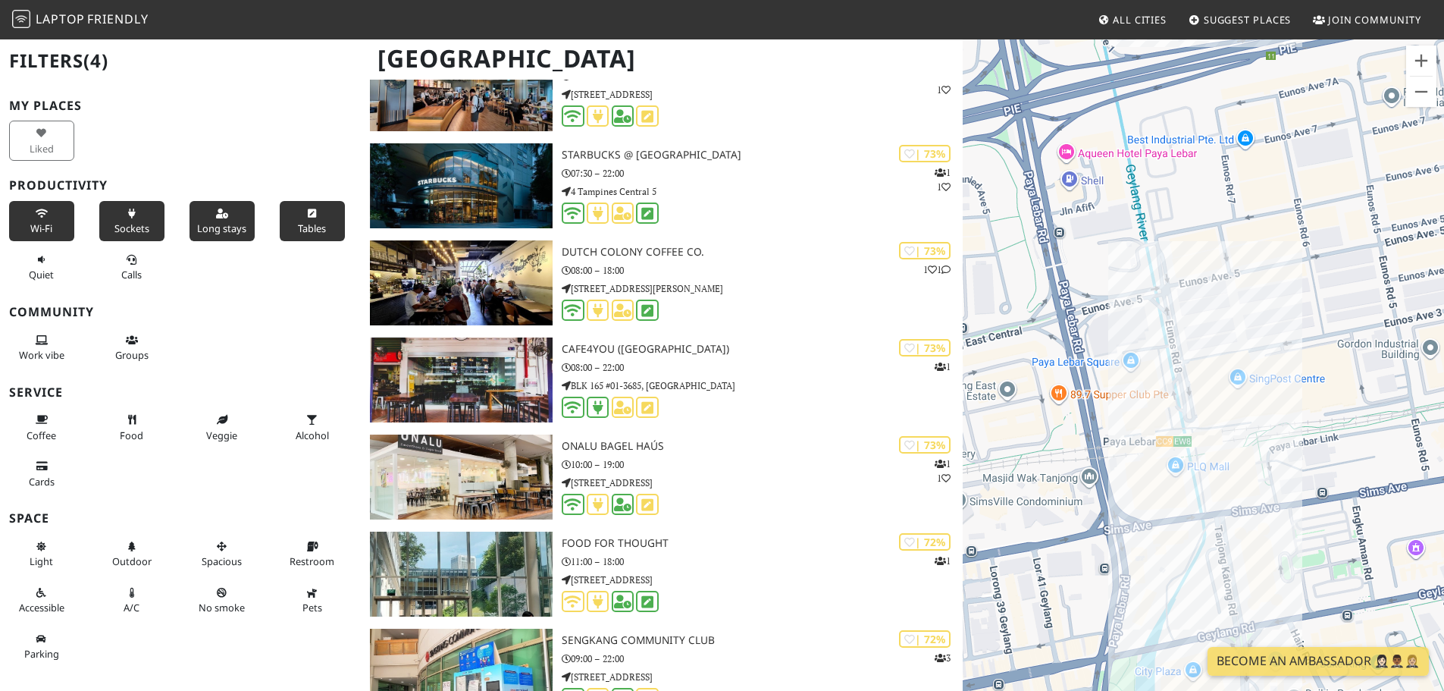
drag, startPoint x: 1239, startPoint y: 249, endPoint x: 1333, endPoint y: 322, distance: 118.8
click at [1333, 322] on div at bounding box center [1203, 383] width 481 height 691
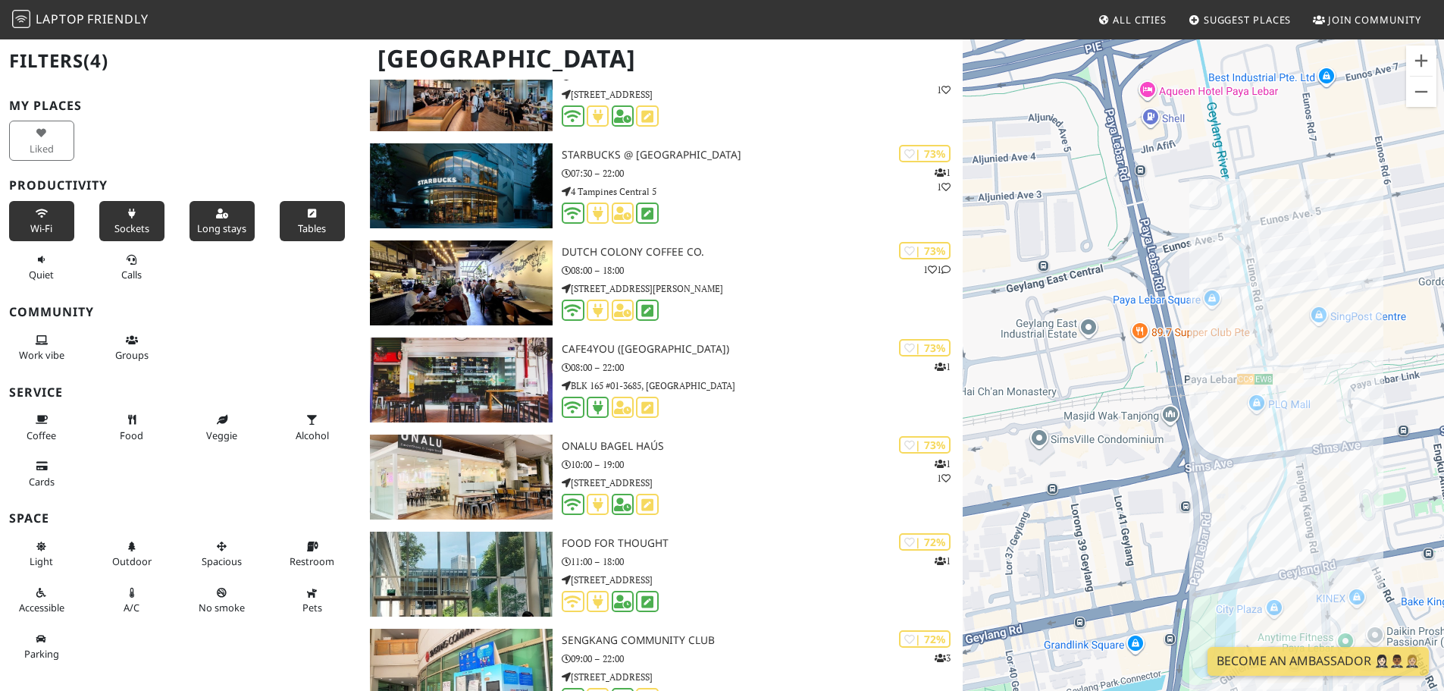
drag, startPoint x: 1143, startPoint y: 403, endPoint x: 1225, endPoint y: 340, distance: 103.7
click at [1225, 340] on div at bounding box center [1203, 383] width 481 height 691
click at [1205, 255] on div "The LLibrary" at bounding box center [1203, 383] width 481 height 691
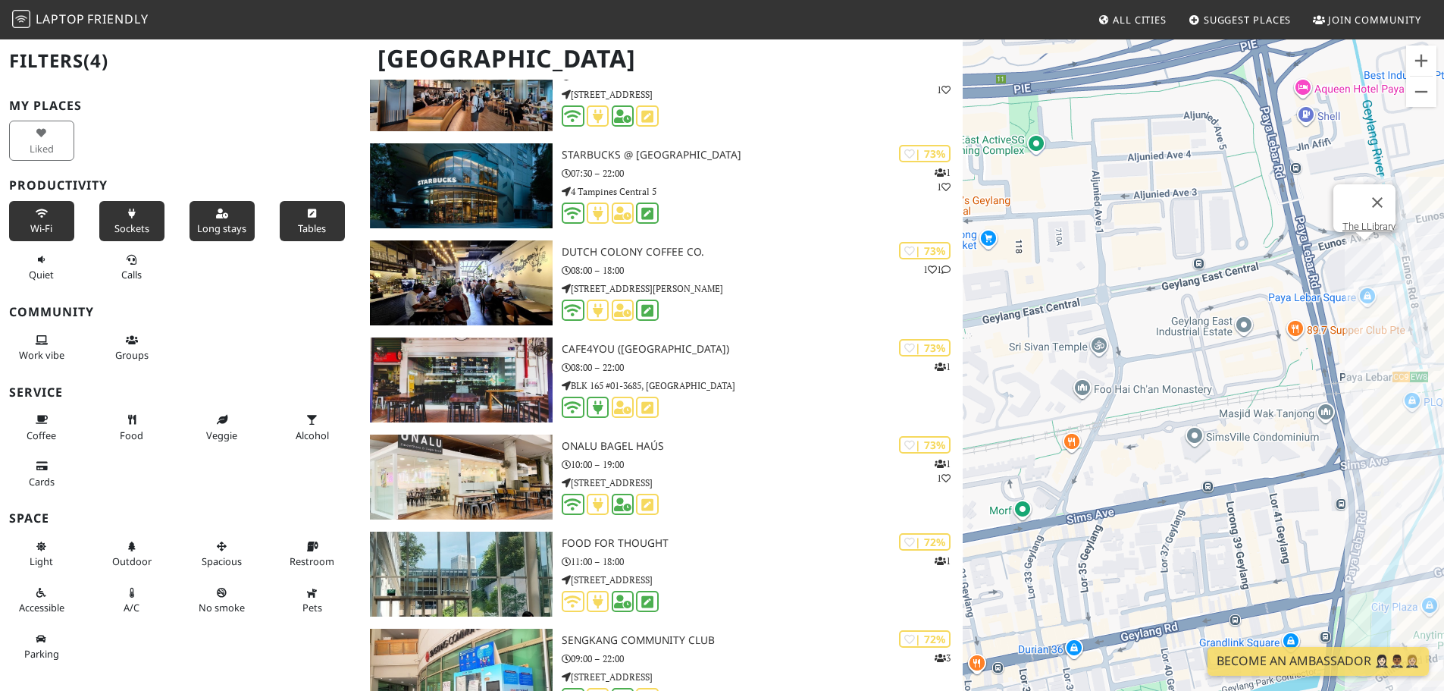
drag, startPoint x: 1219, startPoint y: 434, endPoint x: 1420, endPoint y: 431, distance: 200.9
click at [1420, 431] on div "The LLibrary" at bounding box center [1203, 383] width 481 height 691
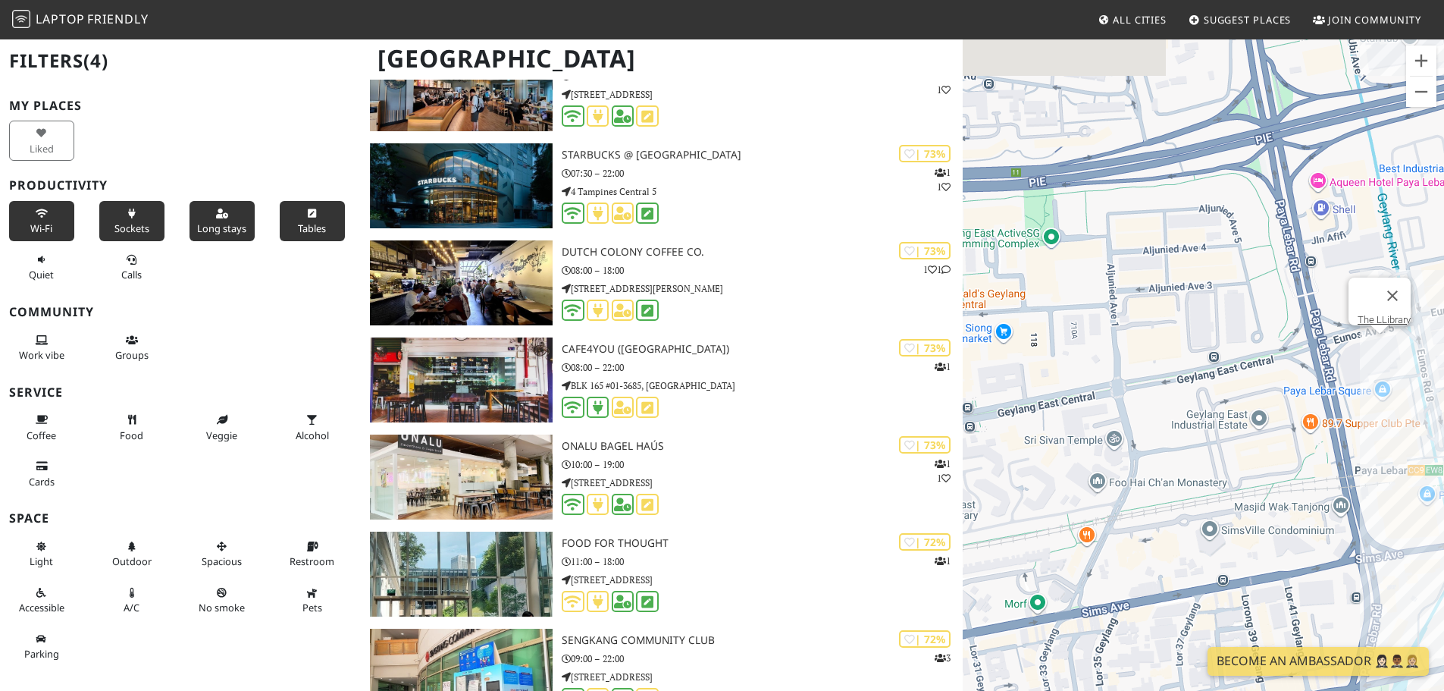
drag, startPoint x: 1264, startPoint y: 440, endPoint x: 1234, endPoint y: 568, distance: 131.5
click at [1234, 568] on div "The LLibrary" at bounding box center [1203, 383] width 481 height 691
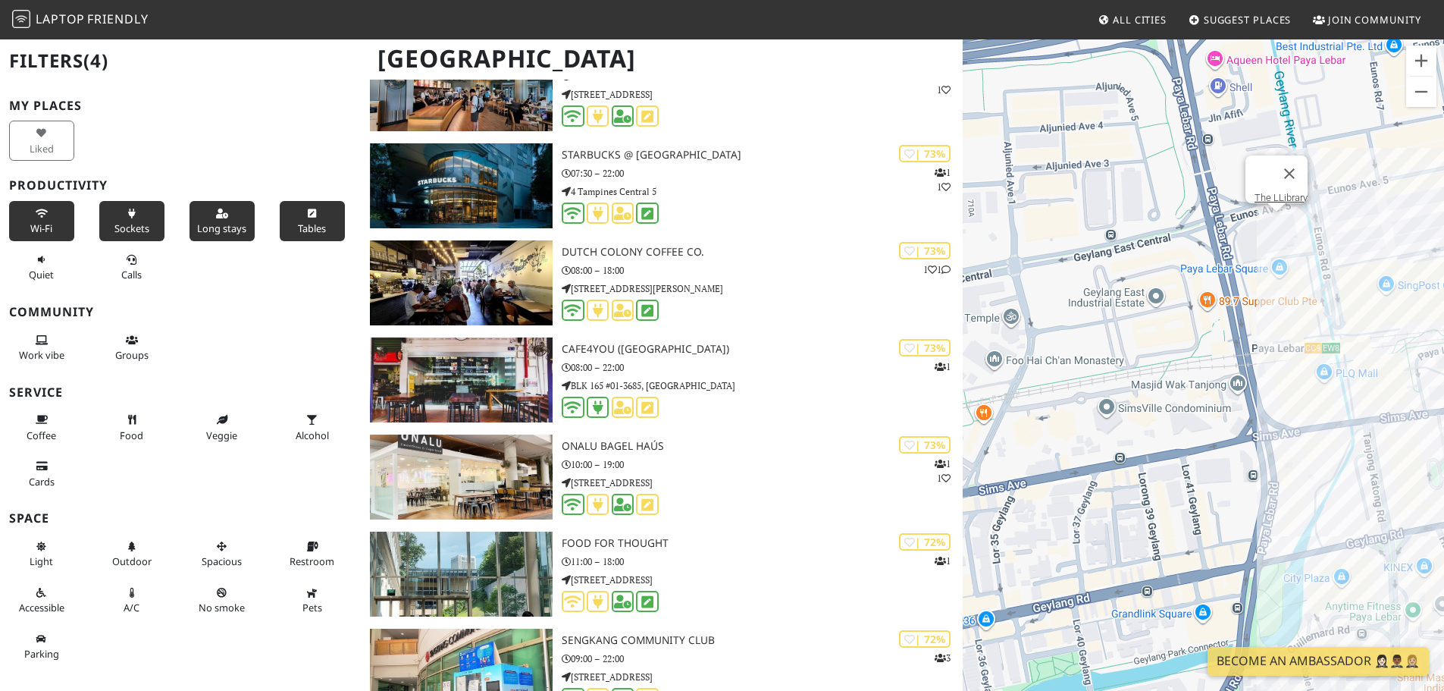
drag, startPoint x: 1212, startPoint y: 398, endPoint x: 1220, endPoint y: 186, distance: 212.4
click at [1220, 186] on div "The LLibrary" at bounding box center [1203, 383] width 481 height 691
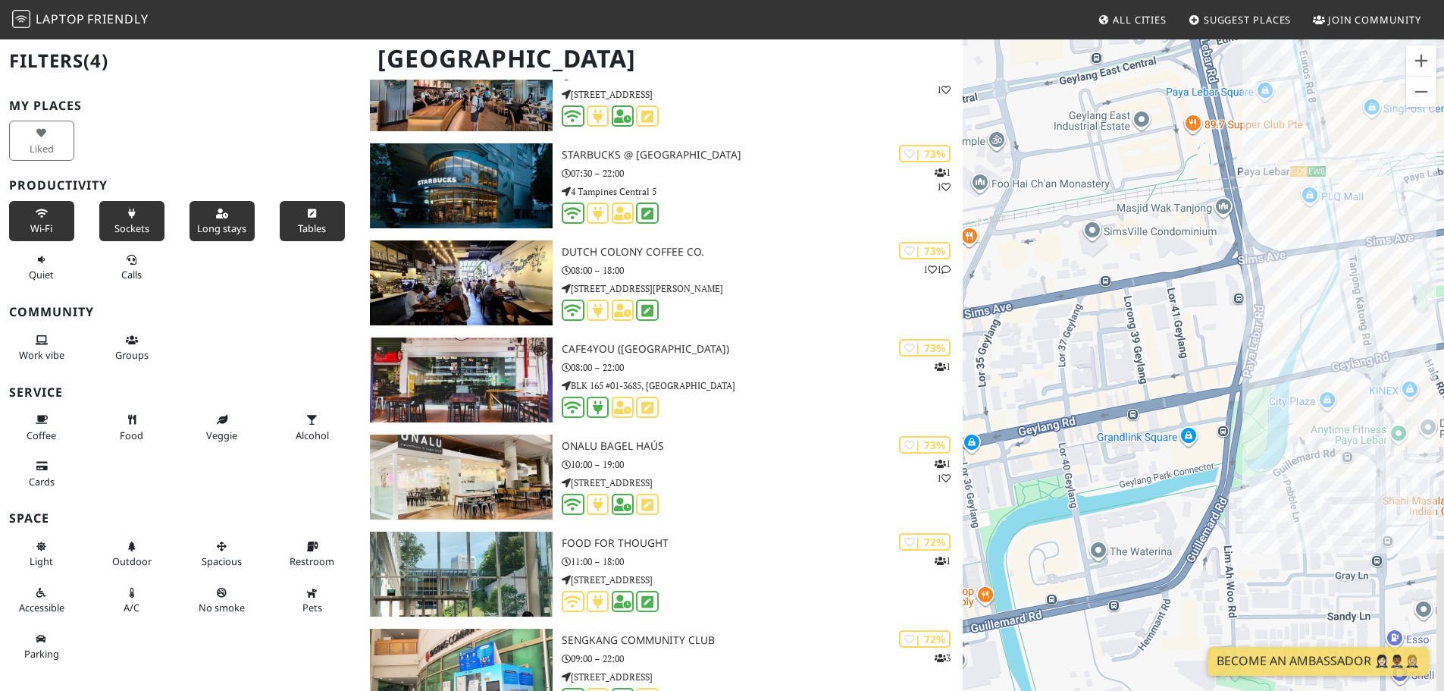
drag, startPoint x: 1197, startPoint y: 353, endPoint x: 1055, endPoint y: 241, distance: 180.8
click at [1055, 241] on div "The LLibrary" at bounding box center [1203, 383] width 481 height 691
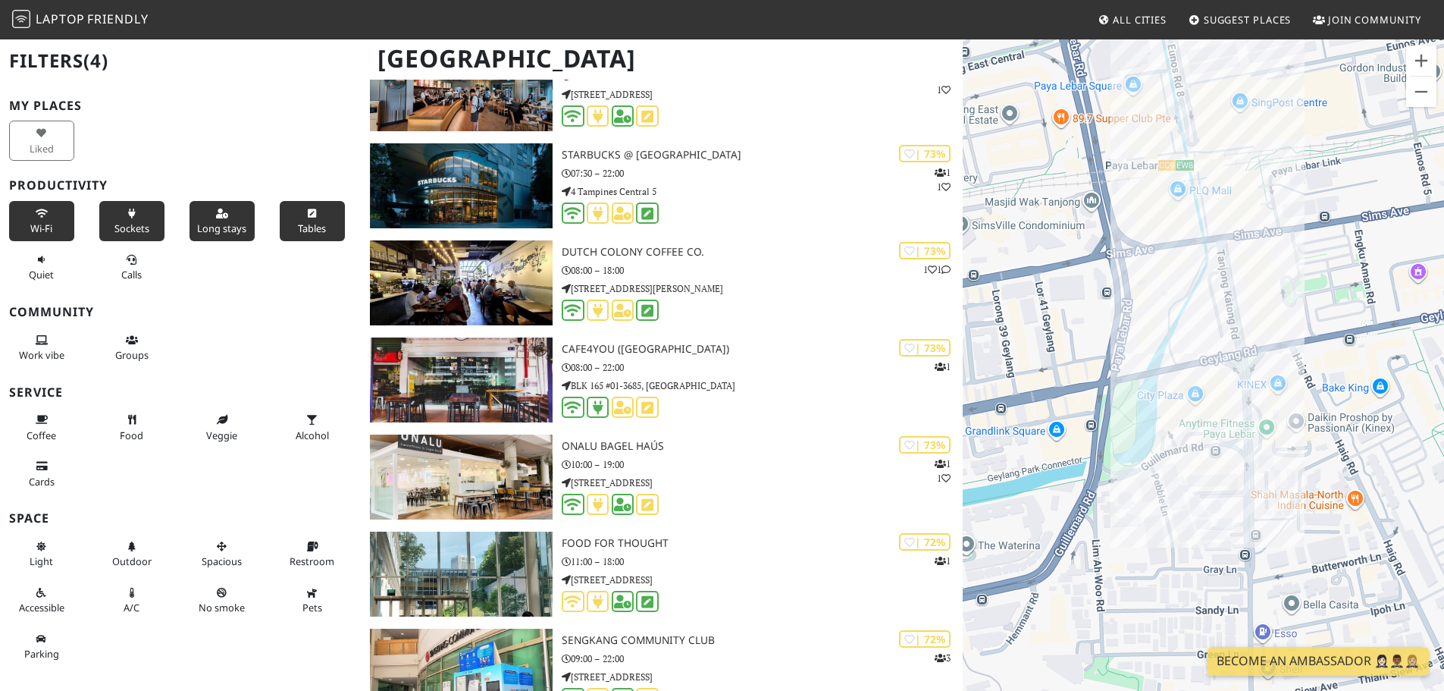
drag, startPoint x: 1280, startPoint y: 321, endPoint x: 1155, endPoint y: 325, distance: 125.9
click at [1155, 325] on div "The LLibrary" at bounding box center [1203, 383] width 481 height 691
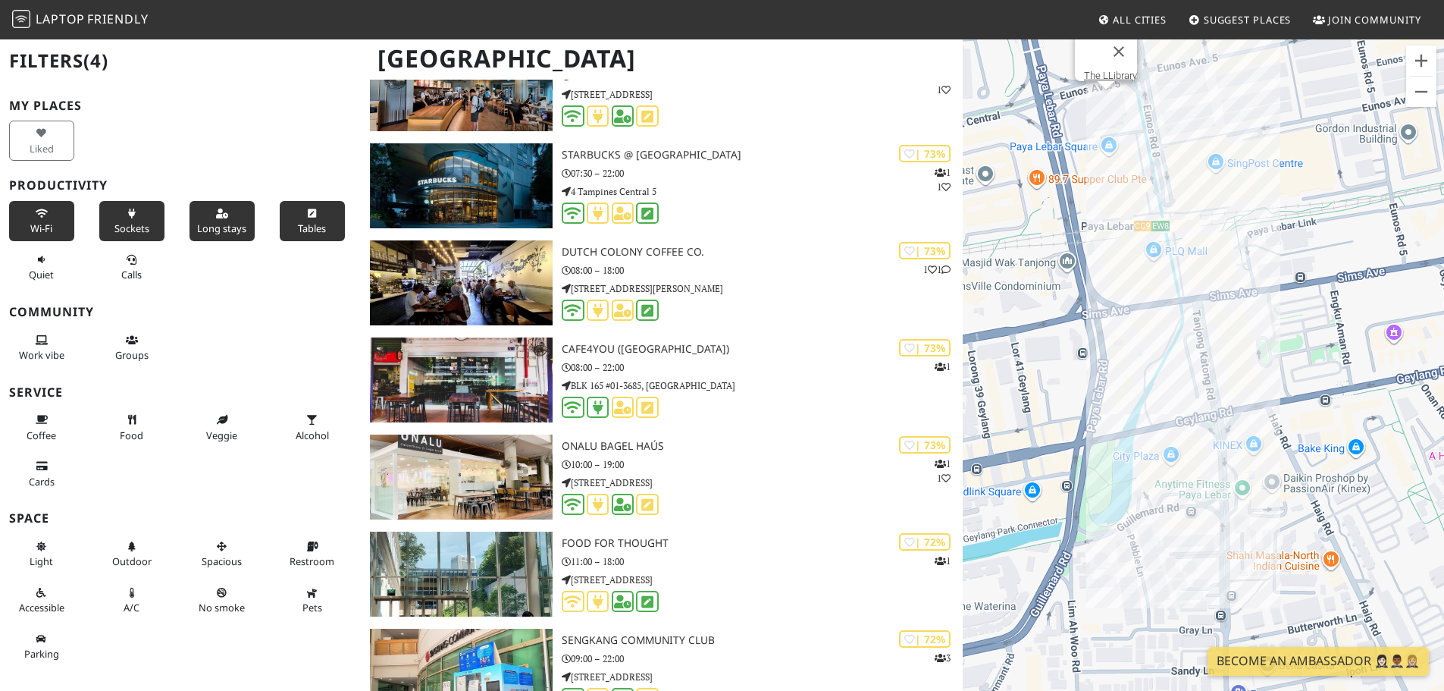
drag, startPoint x: 1277, startPoint y: 407, endPoint x: 1252, endPoint y: 472, distance: 69.4
click at [1252, 472] on div "The LLibrary" at bounding box center [1203, 383] width 481 height 691
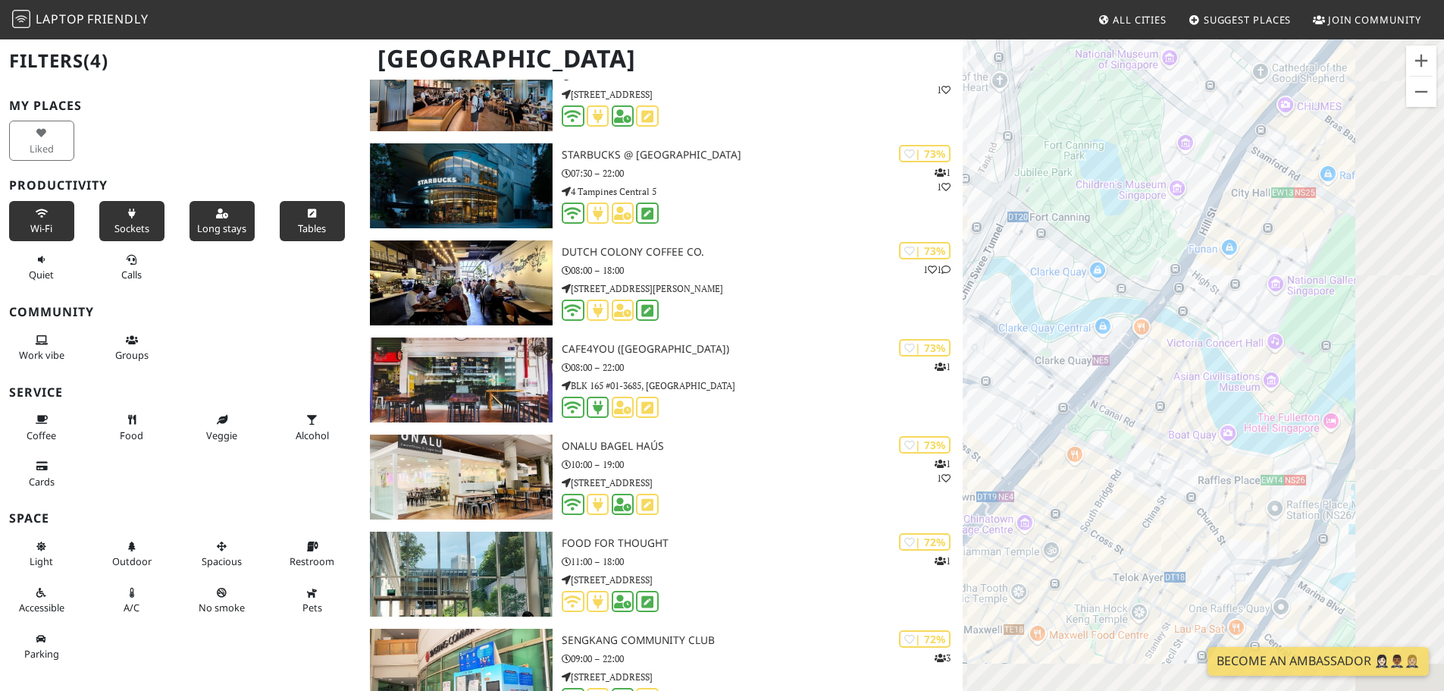
drag, startPoint x: 1230, startPoint y: 255, endPoint x: 1061, endPoint y: 67, distance: 252.3
click at [1062, 68] on div "The LLibrary" at bounding box center [1203, 383] width 481 height 691
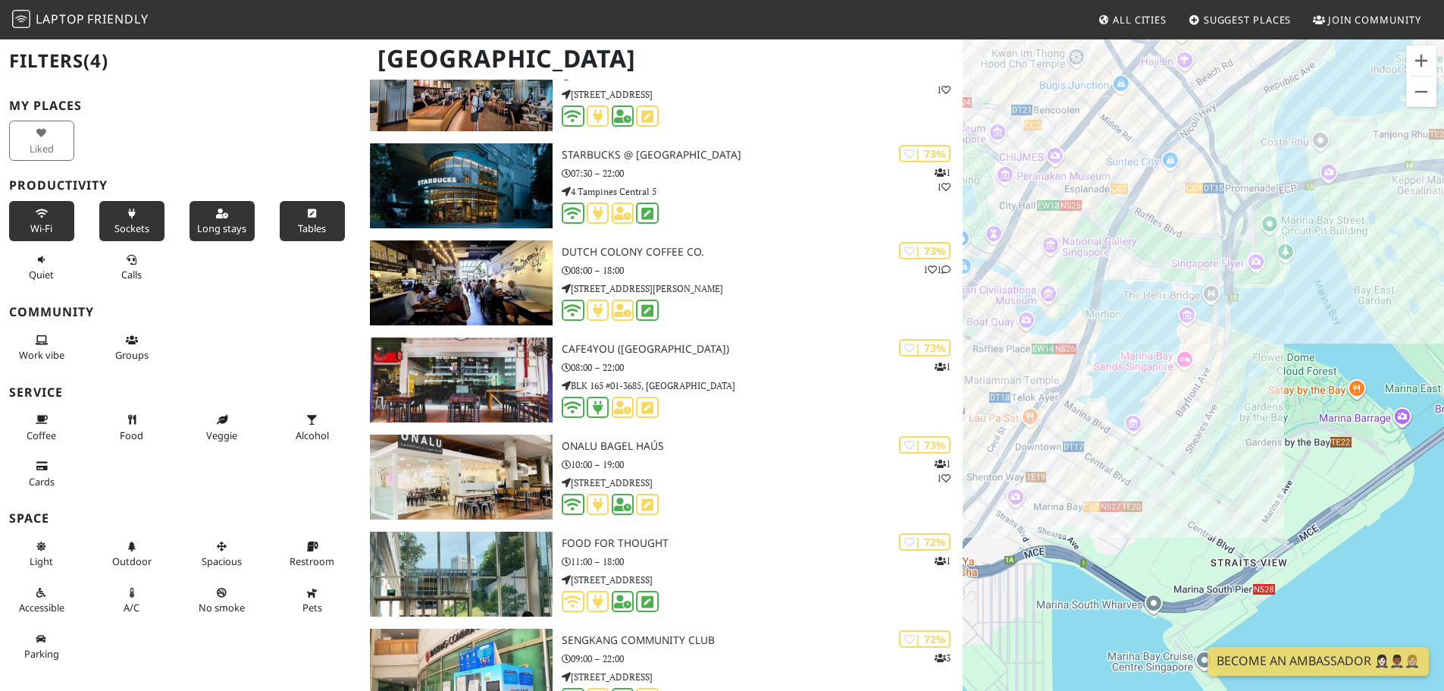
drag, startPoint x: 1323, startPoint y: 312, endPoint x: 1134, endPoint y: 278, distance: 191.7
click at [1134, 278] on div "The LLibrary" at bounding box center [1203, 383] width 481 height 691
drag, startPoint x: 1243, startPoint y: 339, endPoint x: 1324, endPoint y: 541, distance: 218.1
click at [1324, 541] on div "The LLibrary" at bounding box center [1203, 383] width 481 height 691
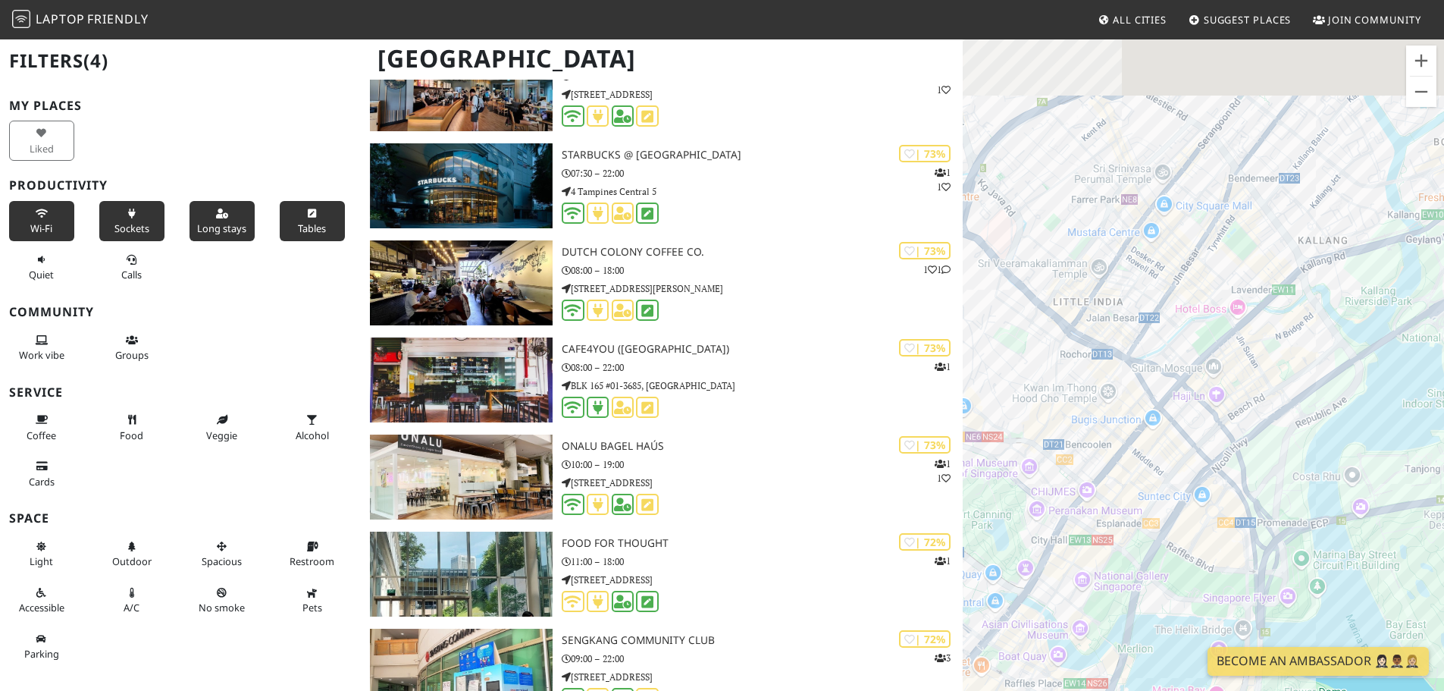
drag, startPoint x: 1259, startPoint y: 311, endPoint x: 1099, endPoint y: 454, distance: 214.7
click at [1099, 454] on div "The LLibrary" at bounding box center [1203, 383] width 481 height 691
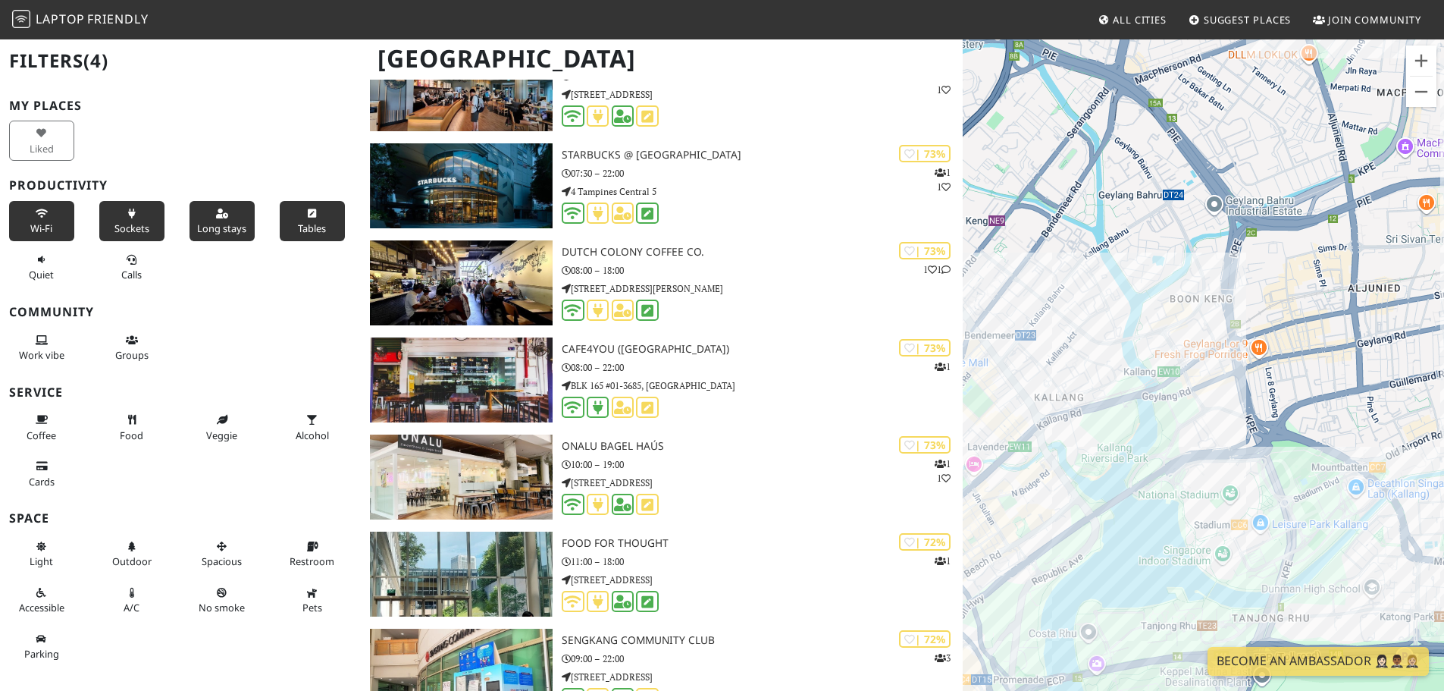
drag, startPoint x: 1302, startPoint y: 411, endPoint x: 1132, endPoint y: 490, distance: 187.5
click at [1132, 490] on div "The LLibrary" at bounding box center [1203, 383] width 481 height 691
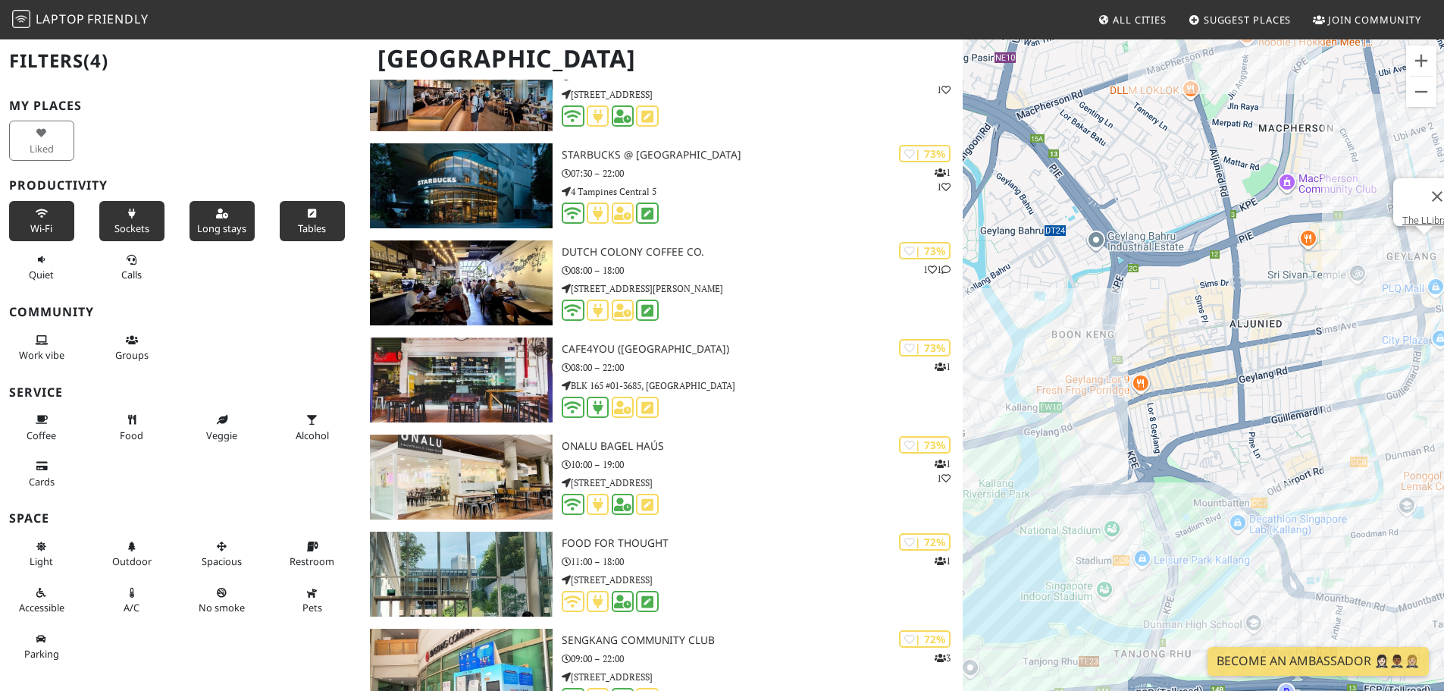
drag, startPoint x: 1391, startPoint y: 365, endPoint x: 1145, endPoint y: 421, distance: 251.8
click at [1146, 421] on div "The LLibrary" at bounding box center [1203, 383] width 481 height 691
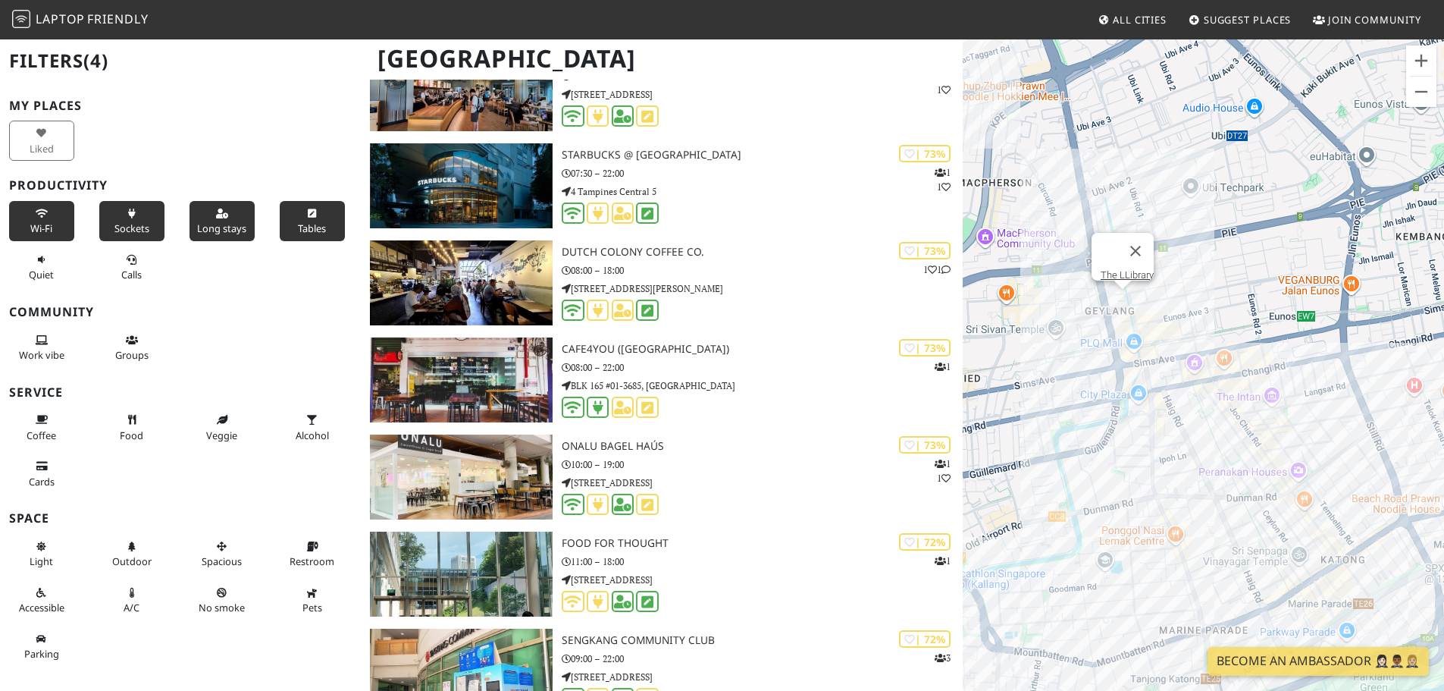
drag, startPoint x: 1222, startPoint y: 433, endPoint x: 1191, endPoint y: 449, distance: 34.9
click at [1191, 449] on div "The LLibrary" at bounding box center [1203, 383] width 481 height 691
click at [1146, 240] on button "Close" at bounding box center [1135, 251] width 36 height 36
click at [216, 216] on icon at bounding box center [222, 214] width 12 height 10
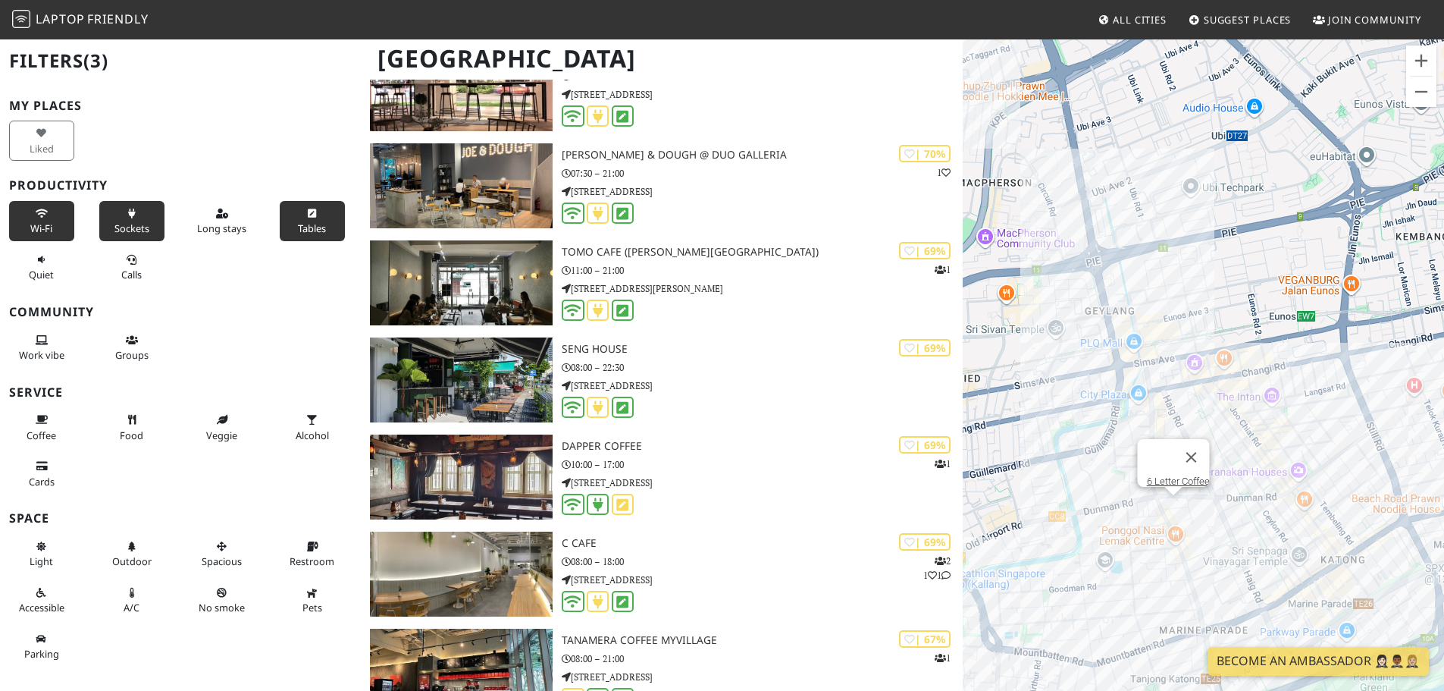
click at [1177, 502] on div "6 Letter Coffee" at bounding box center [1203, 383] width 481 height 691
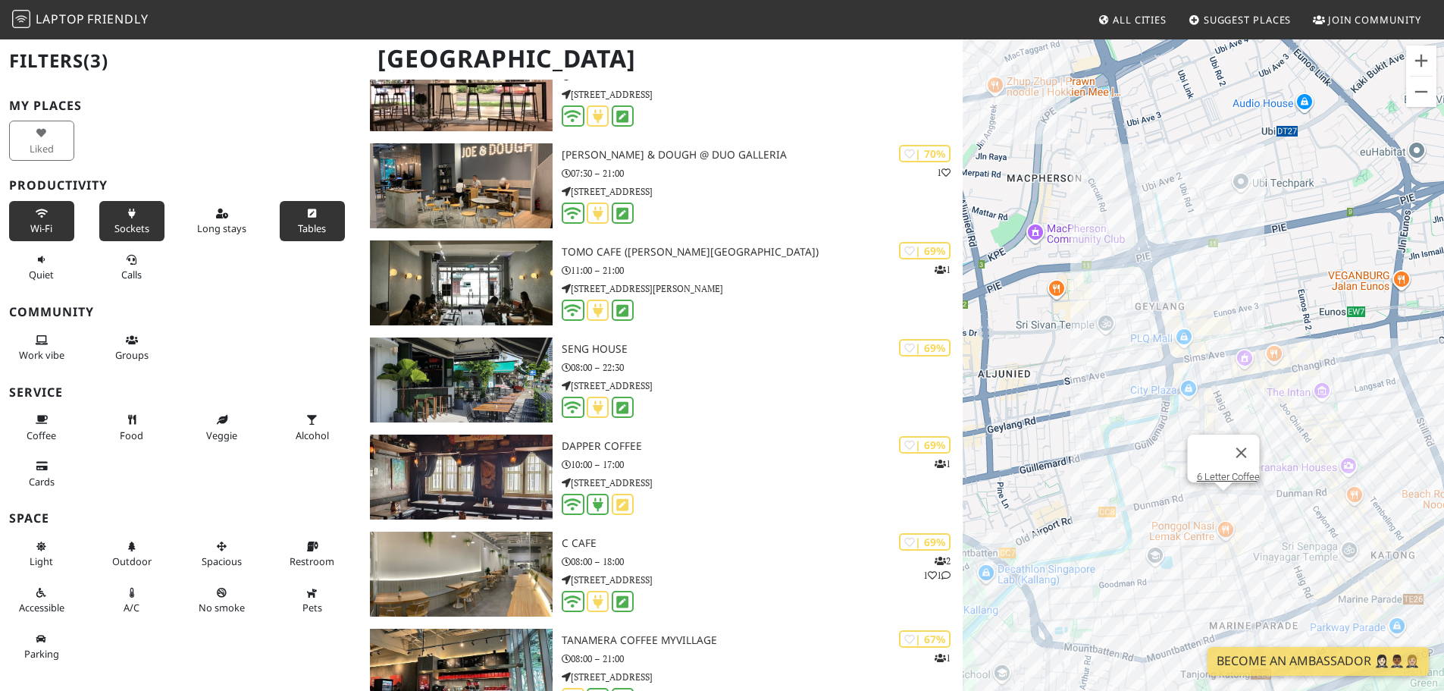
drag, startPoint x: 1224, startPoint y: 506, endPoint x: 1279, endPoint y: 500, distance: 55.6
click at [1279, 500] on div "6 Letter Coffee" at bounding box center [1203, 383] width 481 height 691
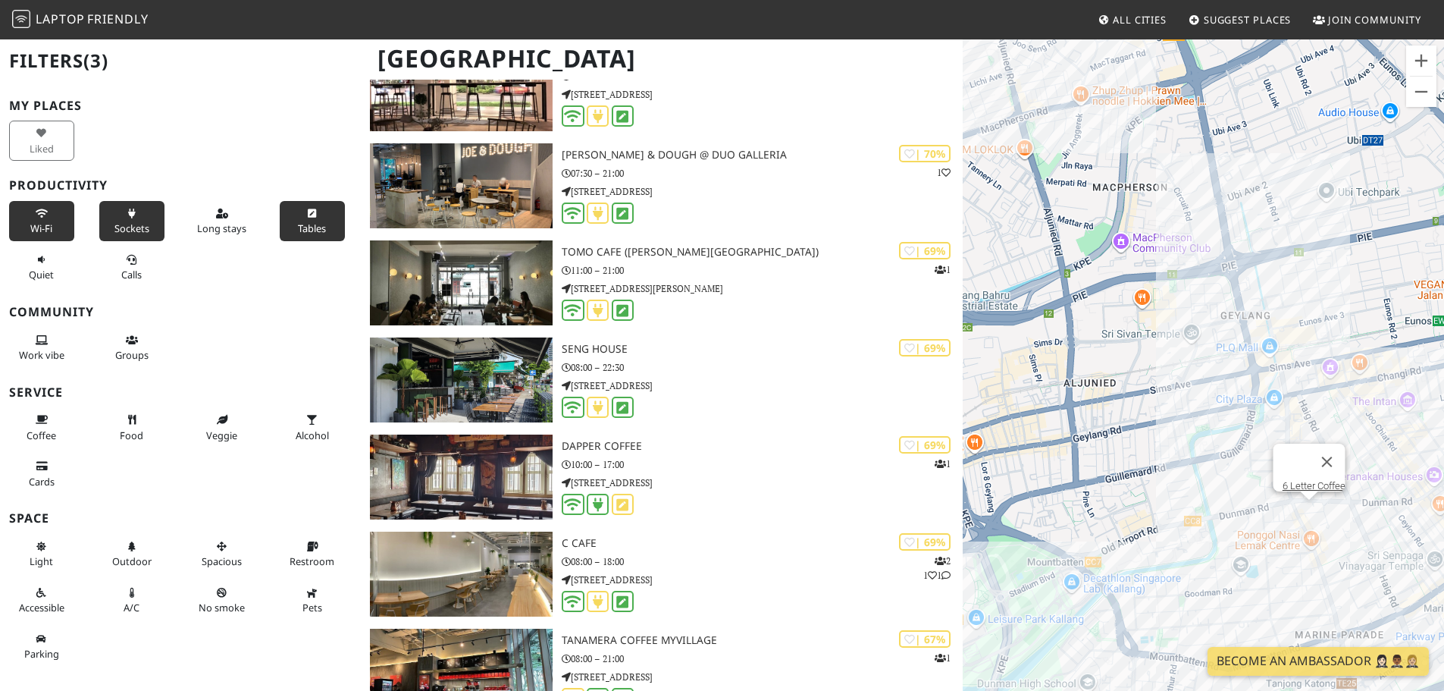
drag, startPoint x: 1107, startPoint y: 535, endPoint x: 1201, endPoint y: 547, distance: 94.7
click at [1201, 547] on div "6 Letter Coffee" at bounding box center [1203, 383] width 481 height 691
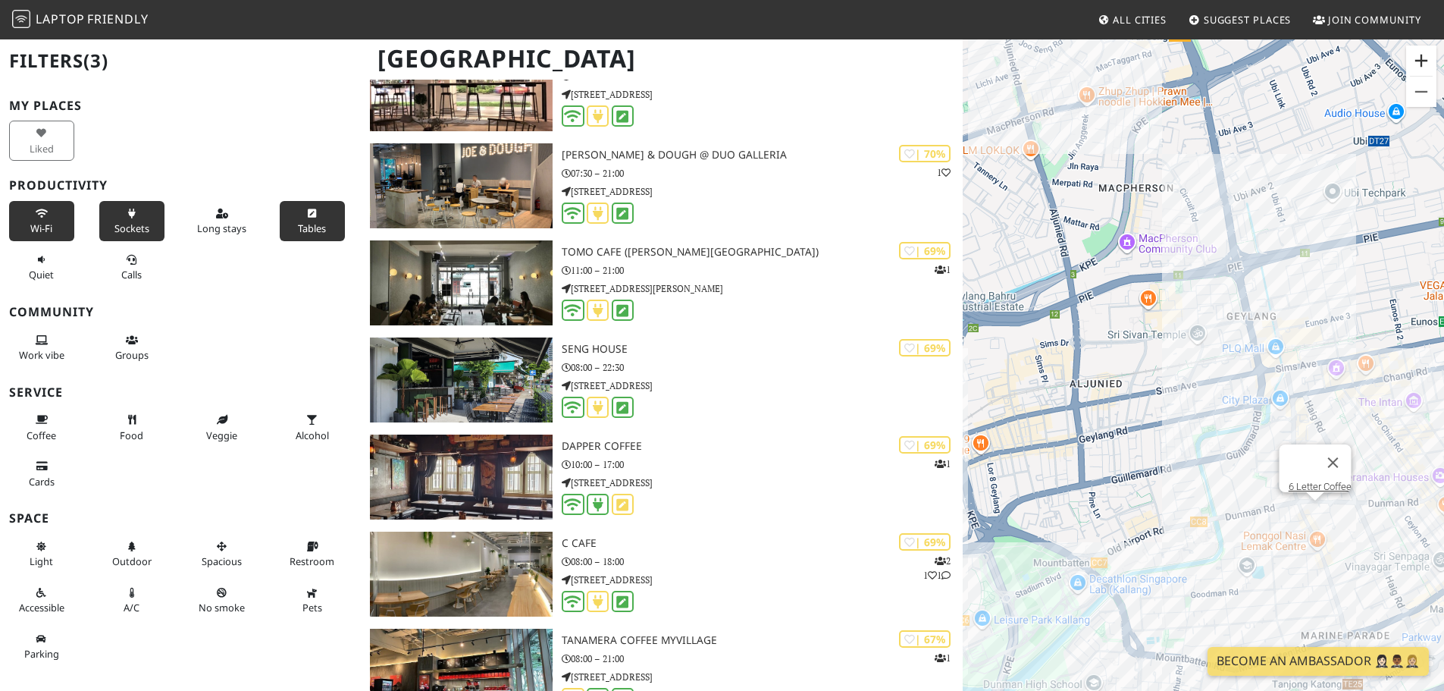
click at [1415, 61] on button "Zoom in" at bounding box center [1421, 60] width 30 height 30
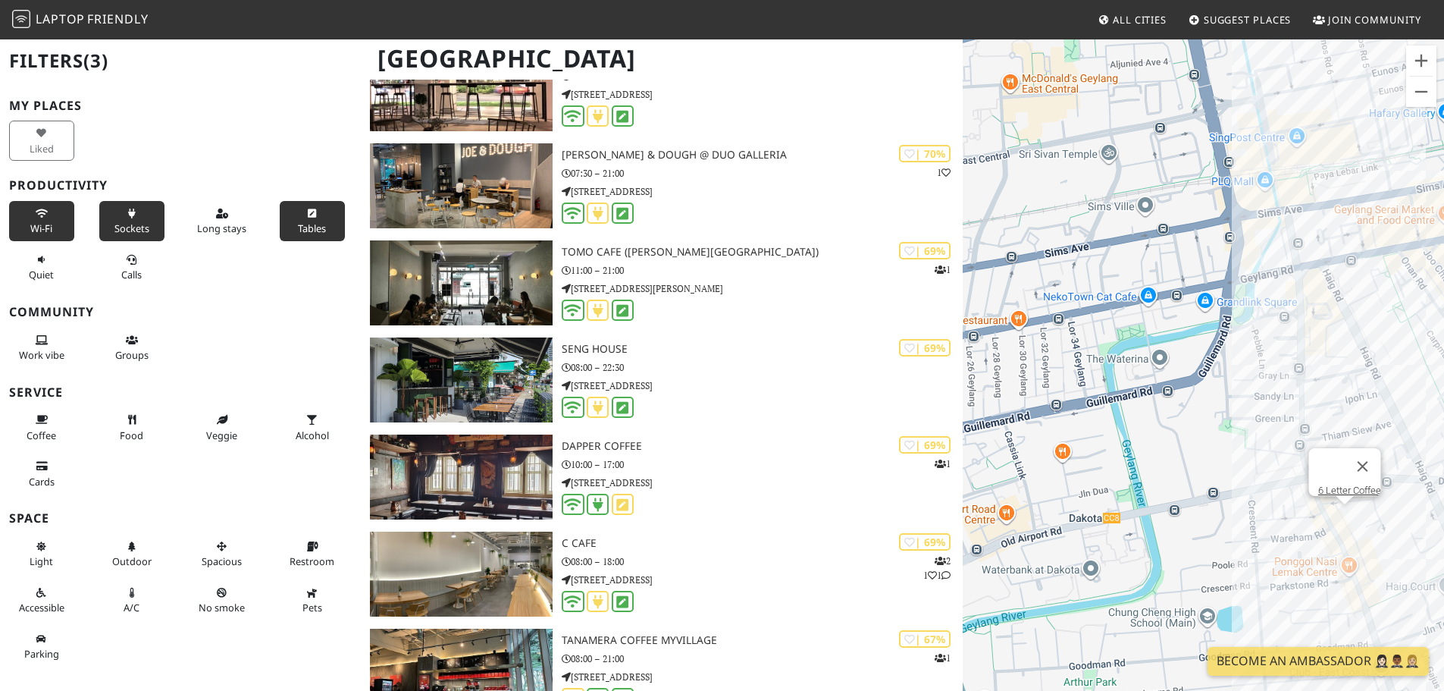
drag, startPoint x: 1148, startPoint y: 469, endPoint x: 1057, endPoint y: 312, distance: 181.4
click at [1057, 312] on div "6 Letter Coffee" at bounding box center [1203, 383] width 481 height 691
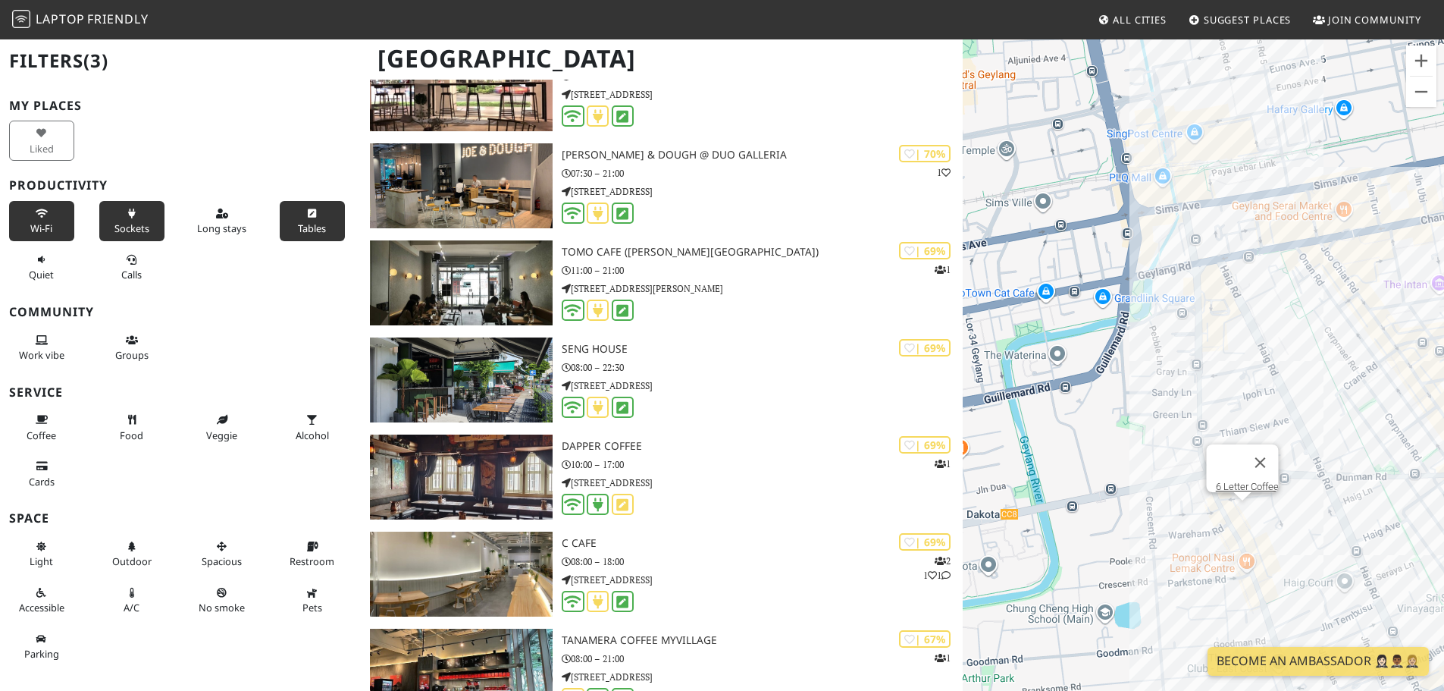
drag, startPoint x: 1246, startPoint y: 437, endPoint x: 1150, endPoint y: 445, distance: 96.6
click at [1150, 445] on div "6 Letter Coffee" at bounding box center [1203, 383] width 481 height 691
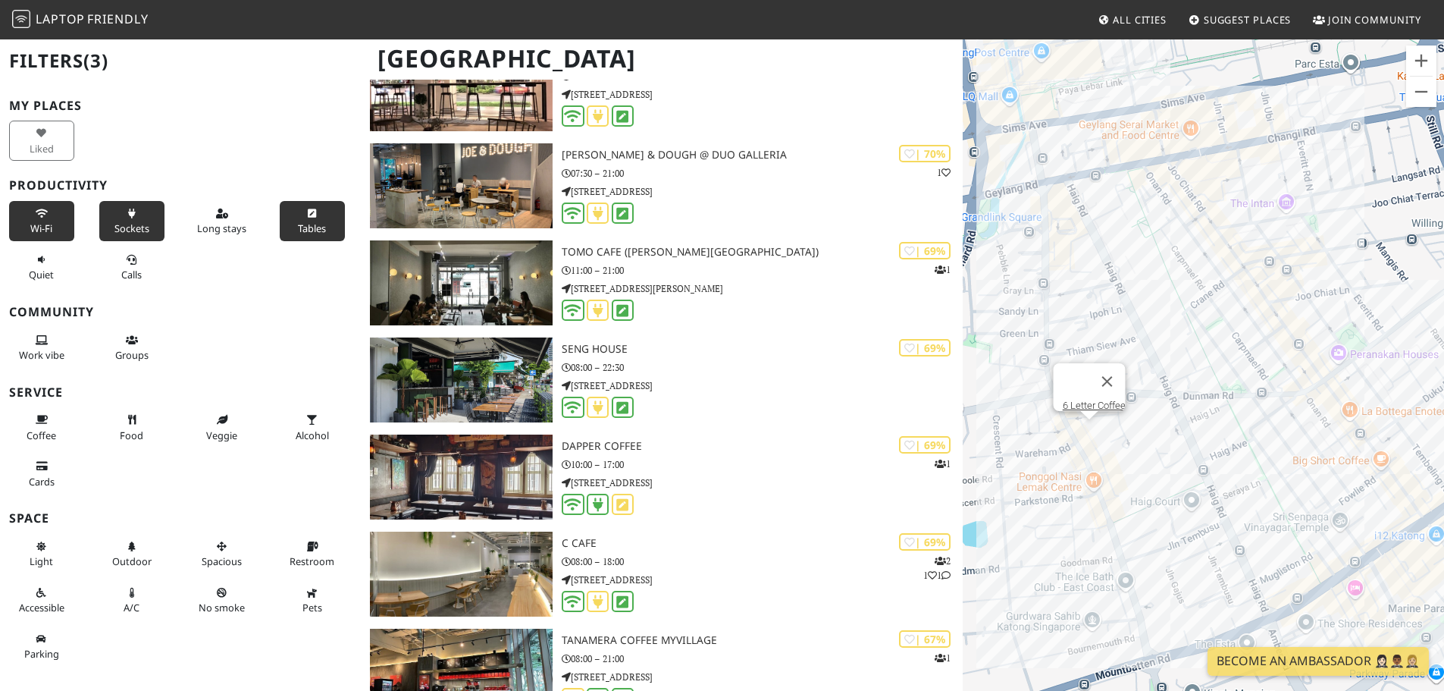
drag, startPoint x: 1338, startPoint y: 512, endPoint x: 1177, endPoint y: 443, distance: 175.2
click at [1178, 443] on div "6 Letter Coffee" at bounding box center [1203, 383] width 481 height 691
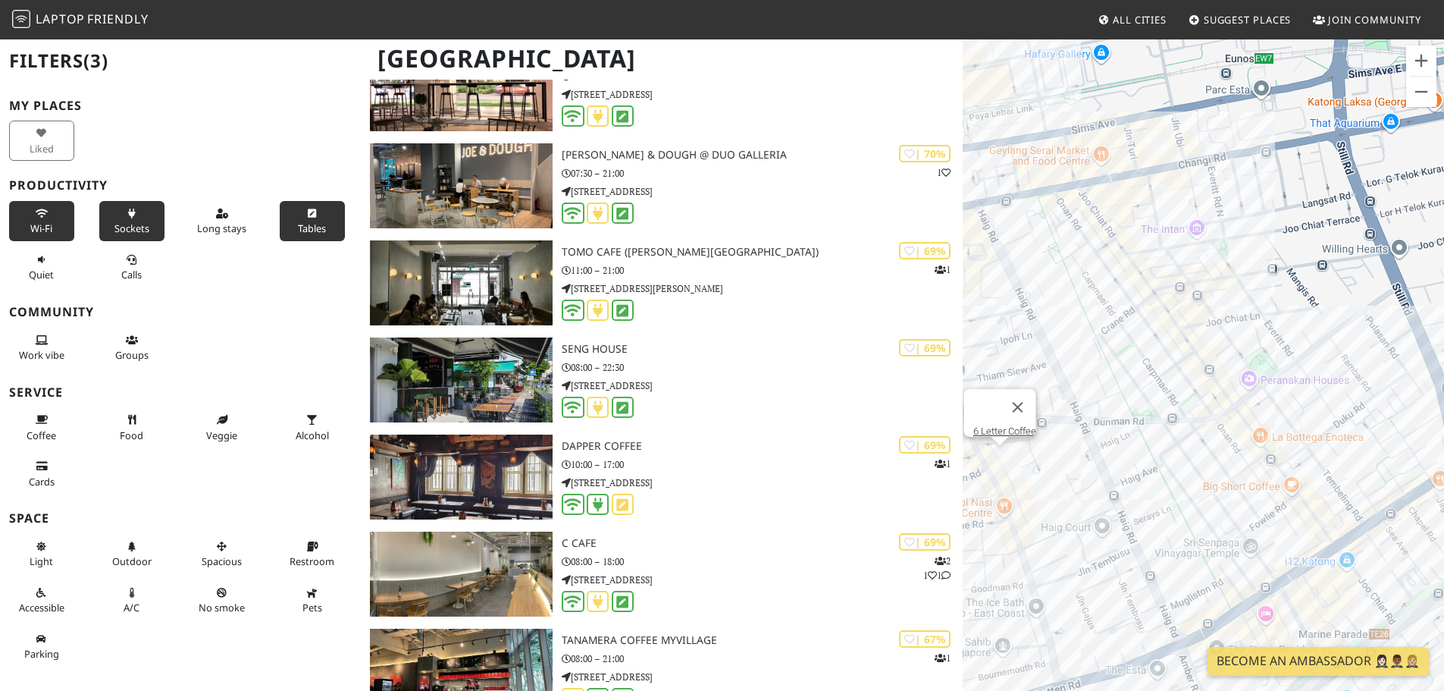
drag, startPoint x: 1298, startPoint y: 435, endPoint x: 1221, endPoint y: 465, distance: 82.8
click at [1221, 465] on div "6 Letter Coffee" at bounding box center [1203, 383] width 481 height 691
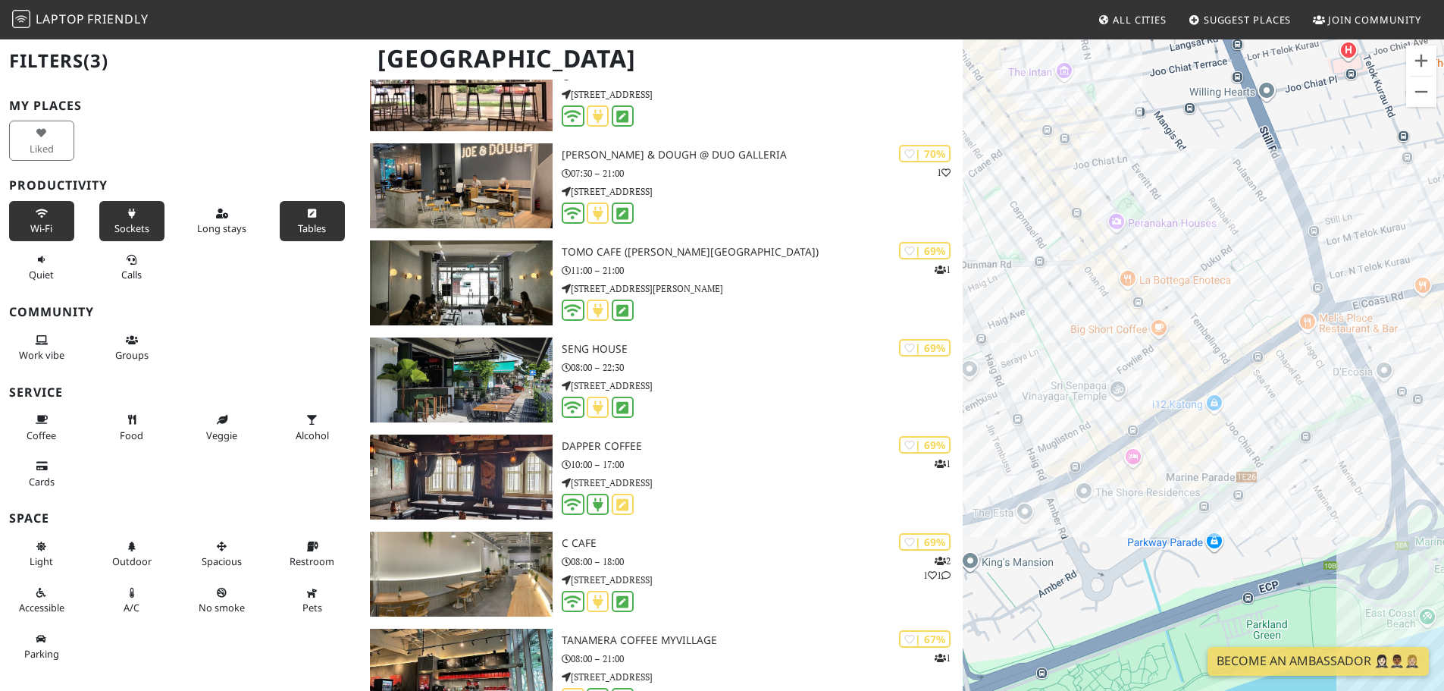
drag, startPoint x: 1393, startPoint y: 509, endPoint x: 1269, endPoint y: 350, distance: 201.5
click at [1269, 350] on div "6 Letter Coffee" at bounding box center [1203, 383] width 481 height 691
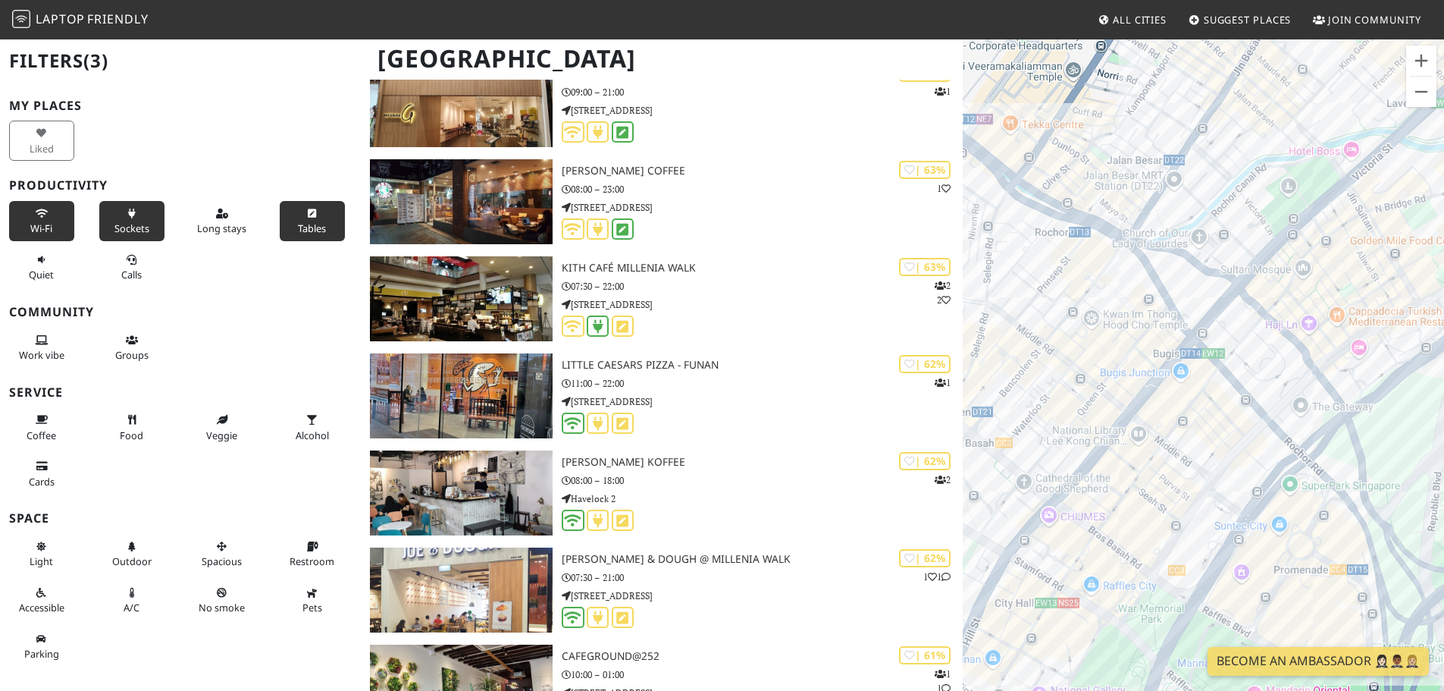
scroll to position [9097, 0]
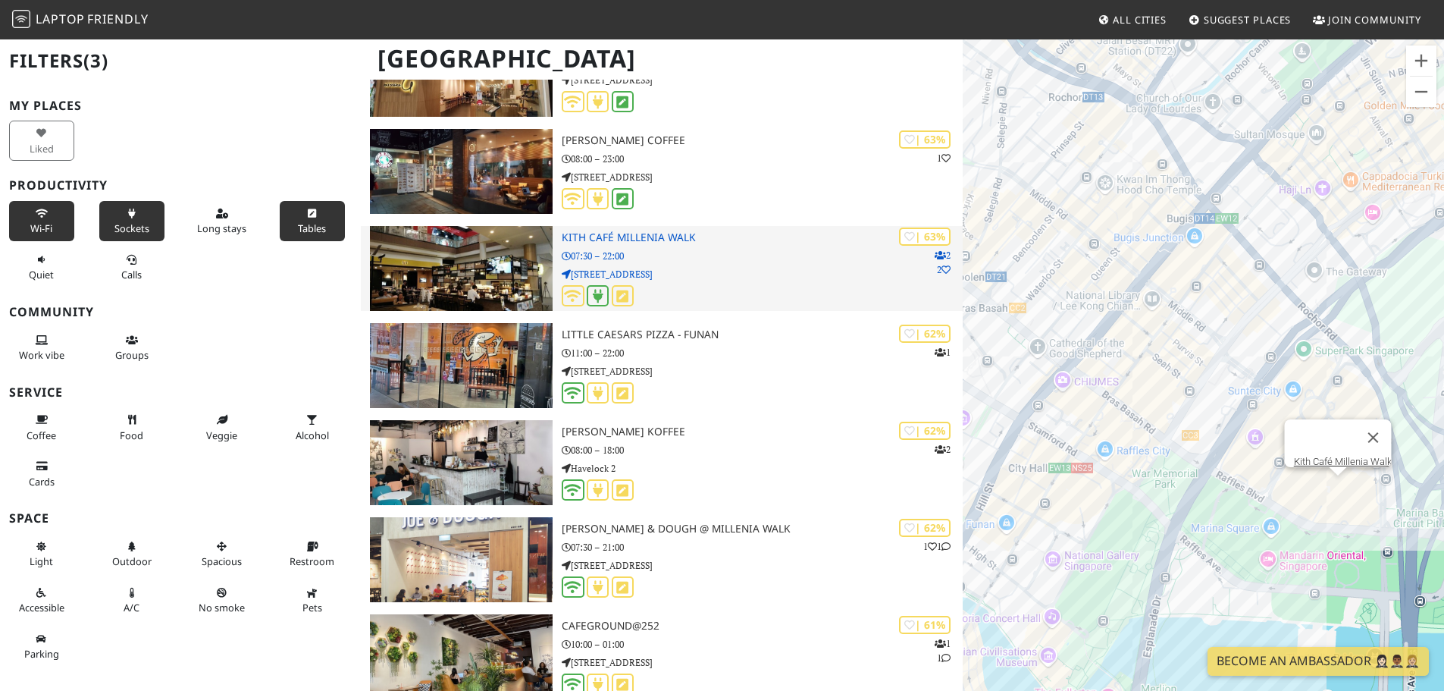
click at [710, 267] on p "9 Raffles Blvd" at bounding box center [762, 274] width 401 height 14
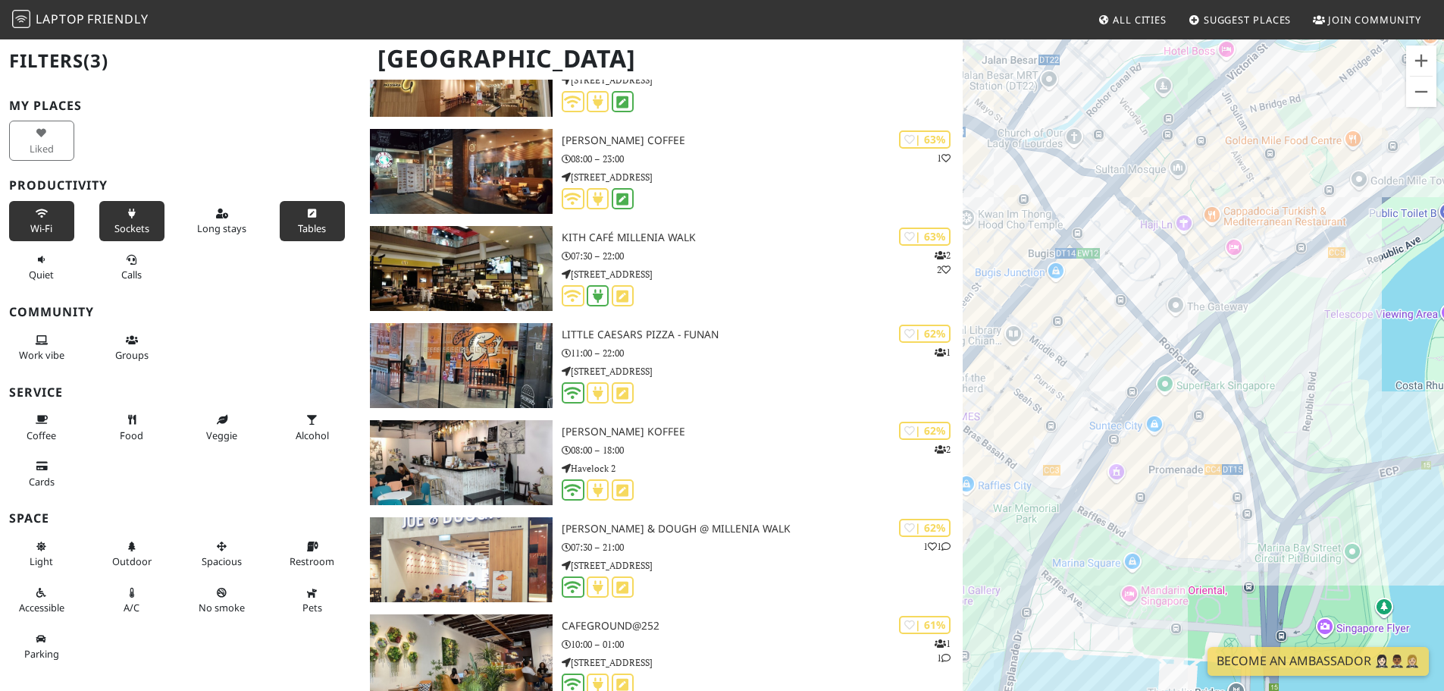
drag, startPoint x: 1180, startPoint y: 404, endPoint x: 1064, endPoint y: 440, distance: 121.6
click at [1064, 440] on div "6 Letter Coffee" at bounding box center [1203, 383] width 481 height 691
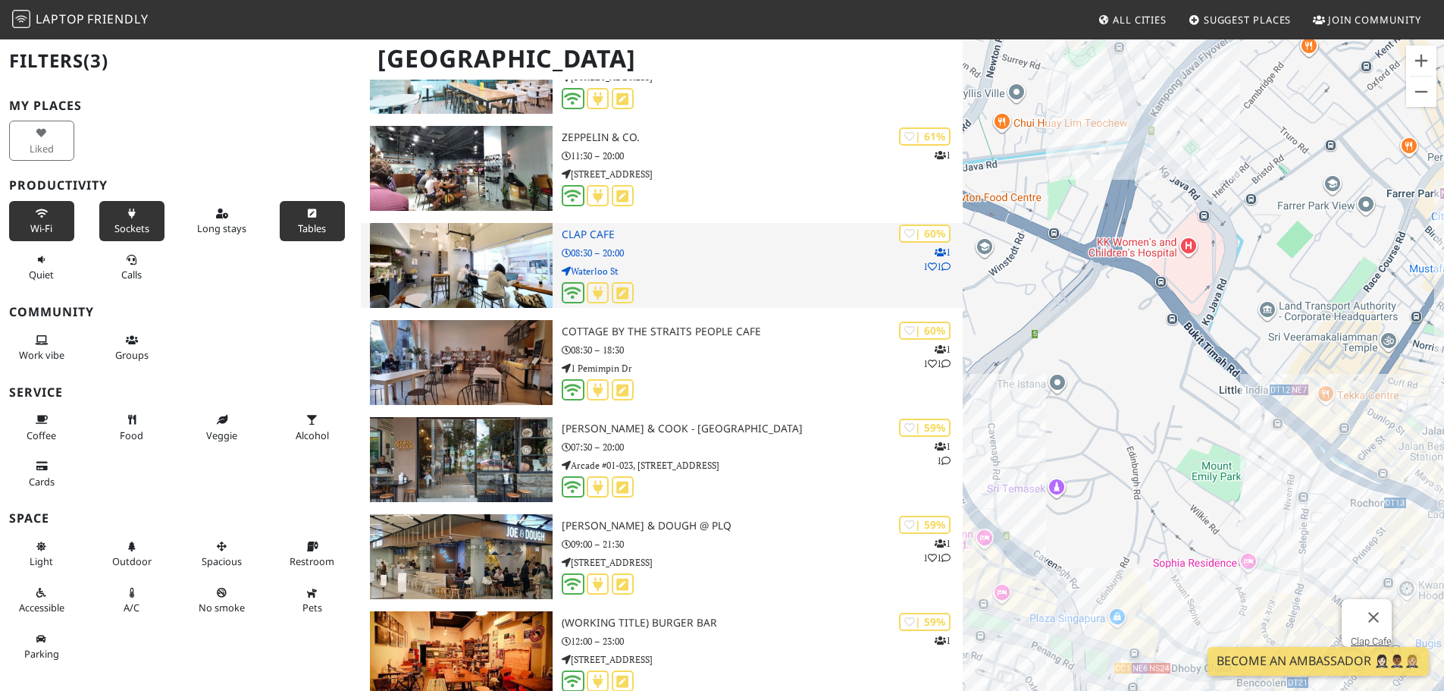
scroll to position [10083, 0]
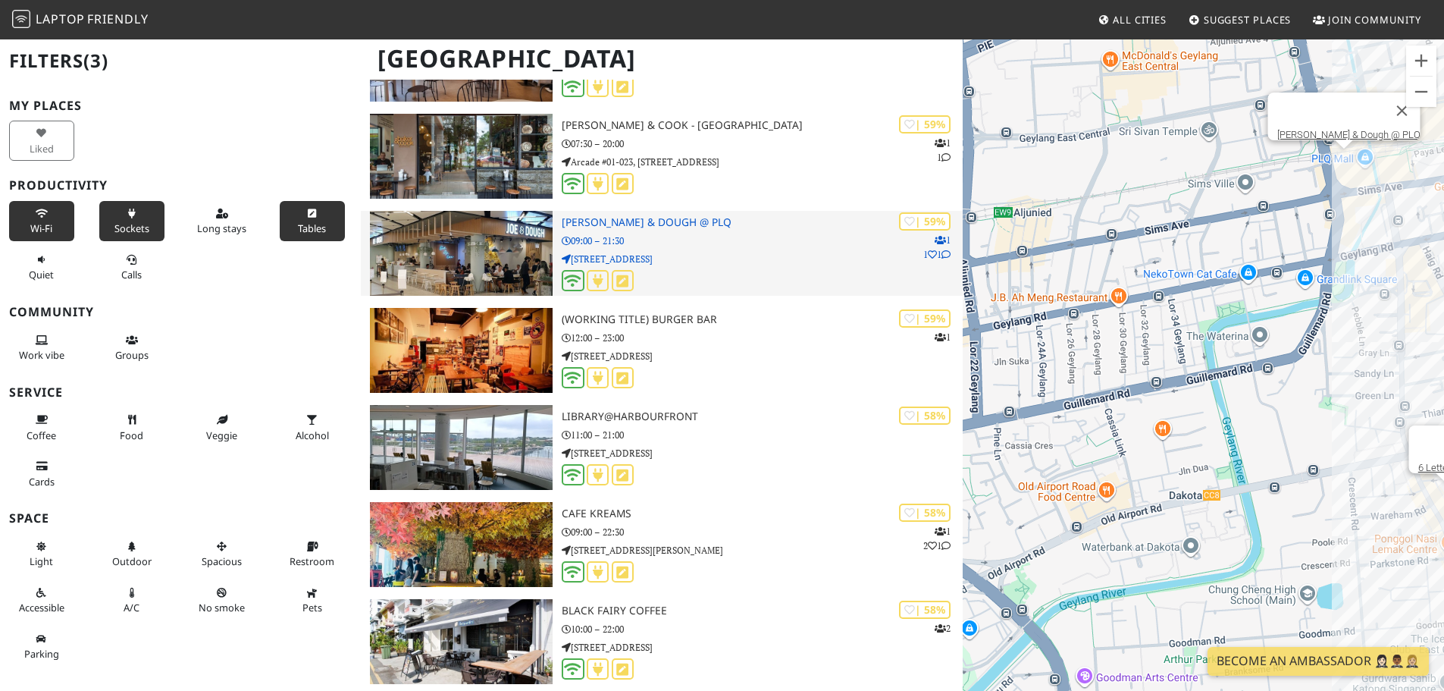
click at [764, 252] on p "10 Paya Lebar Rd" at bounding box center [762, 259] width 401 height 14
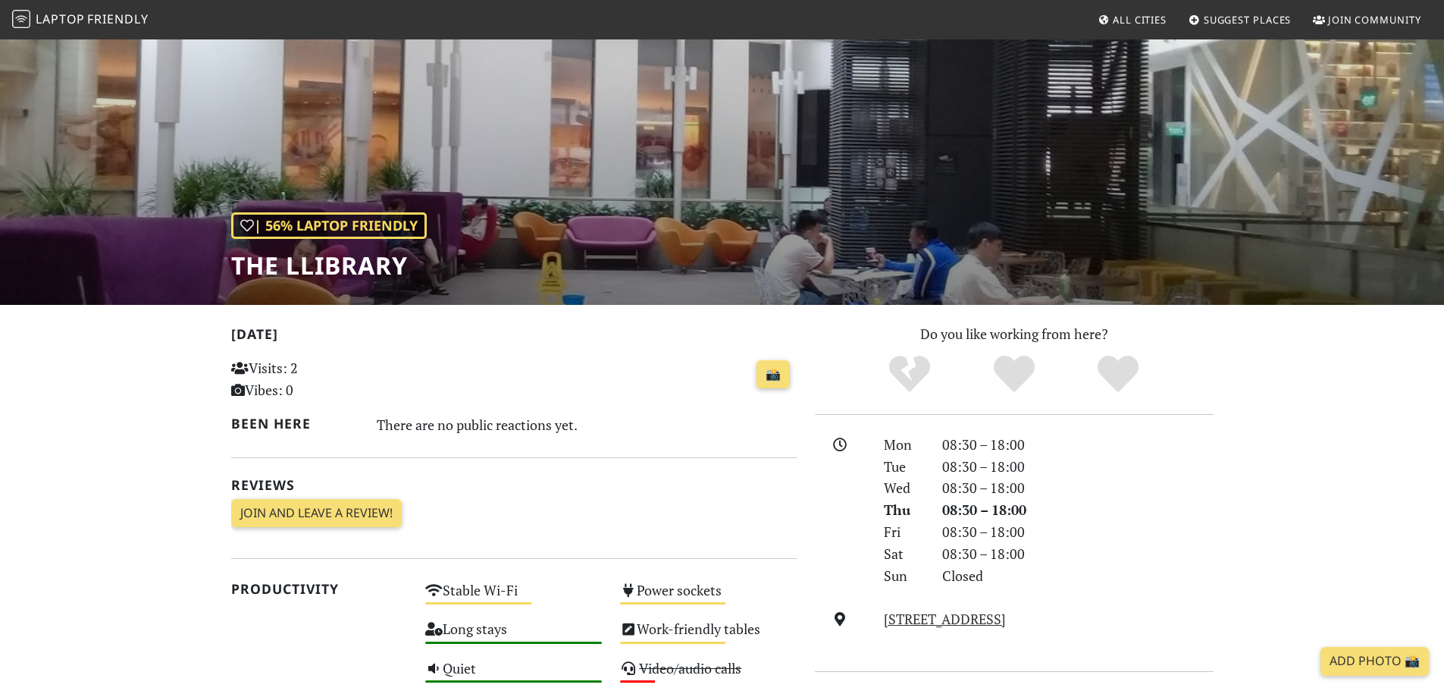
scroll to position [76, 0]
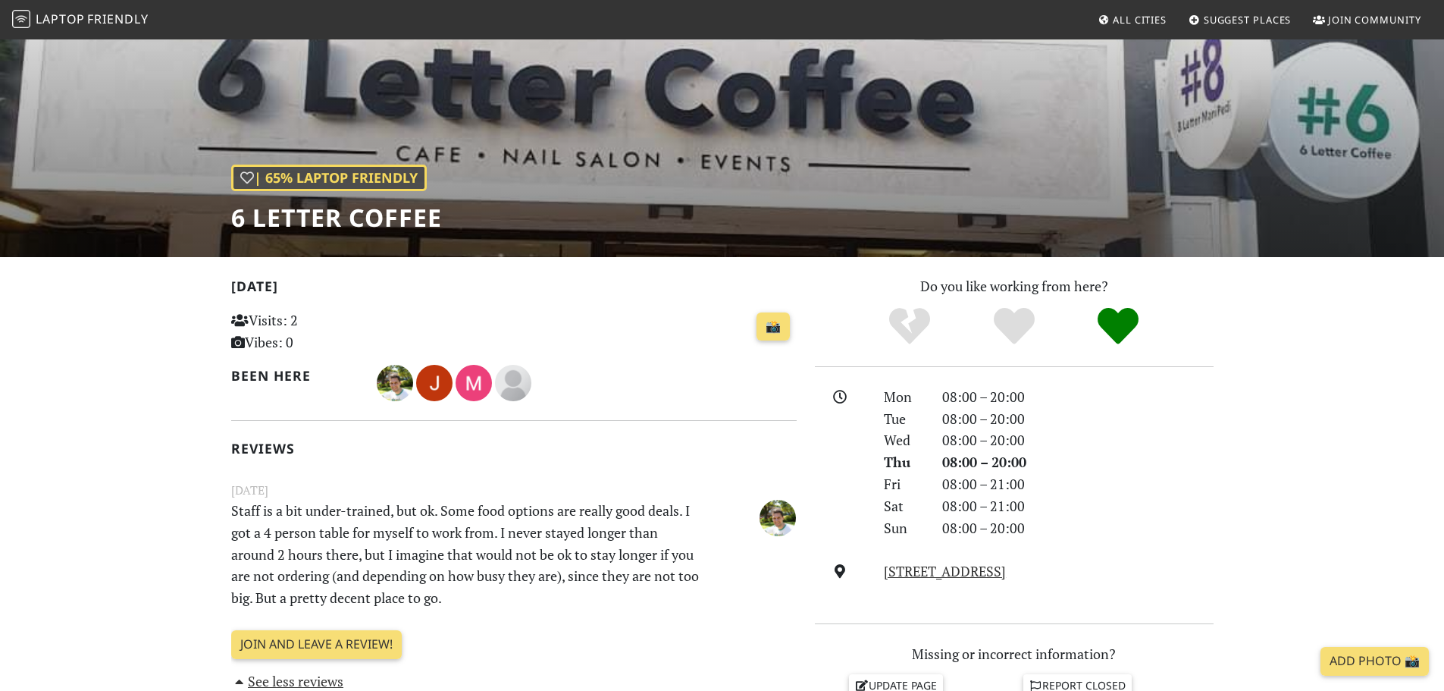
scroll to position [303, 0]
